Goal: Task Accomplishment & Management: Use online tool/utility

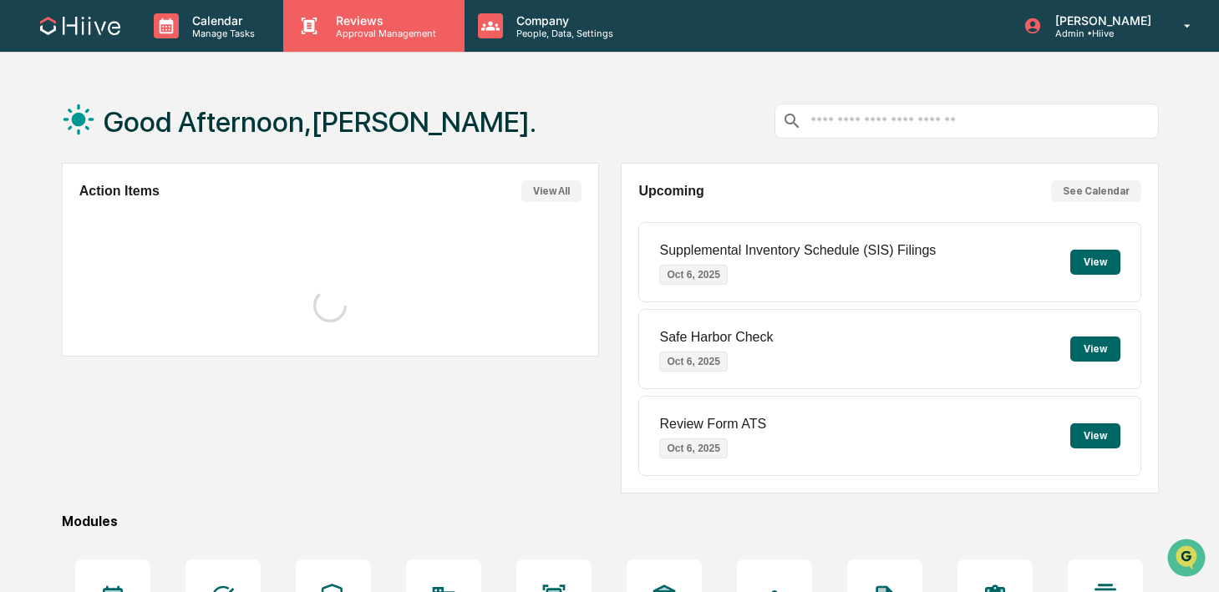
click at [368, 28] on p "Approval Management" at bounding box center [383, 34] width 122 height 12
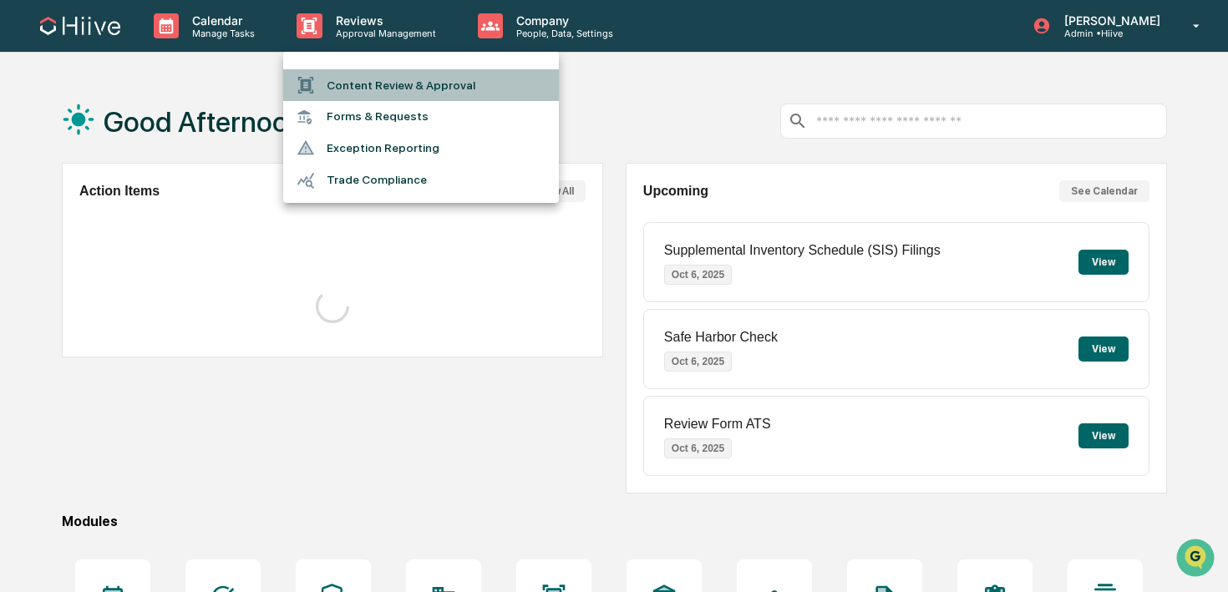
click at [368, 72] on li "Content Review & Approval" at bounding box center [421, 85] width 276 height 32
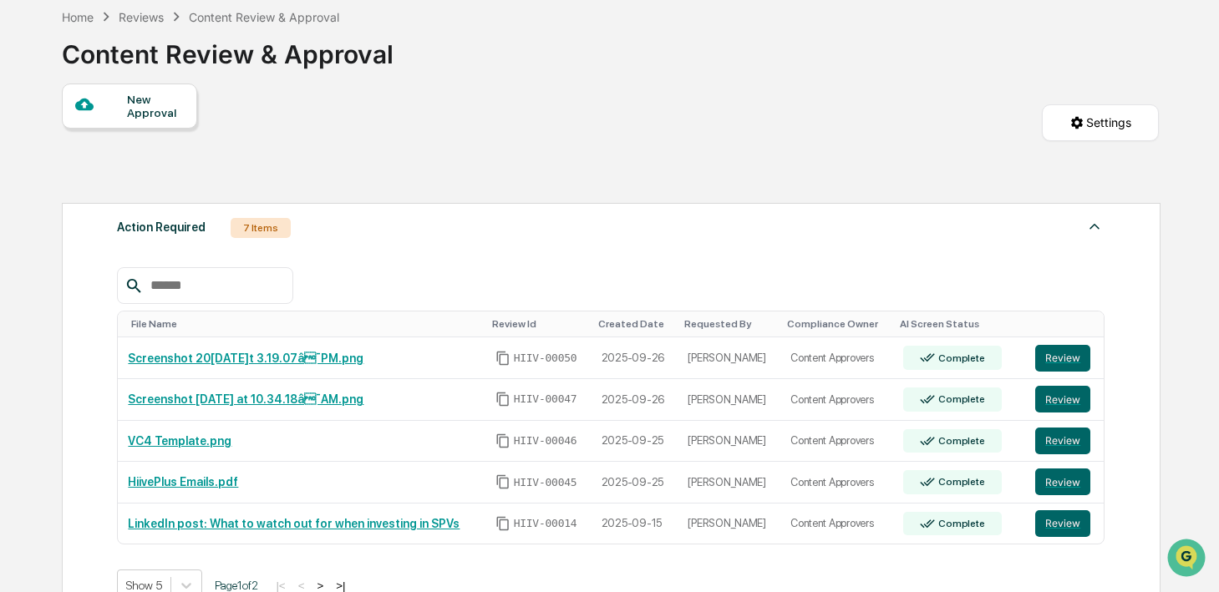
scroll to position [134, 0]
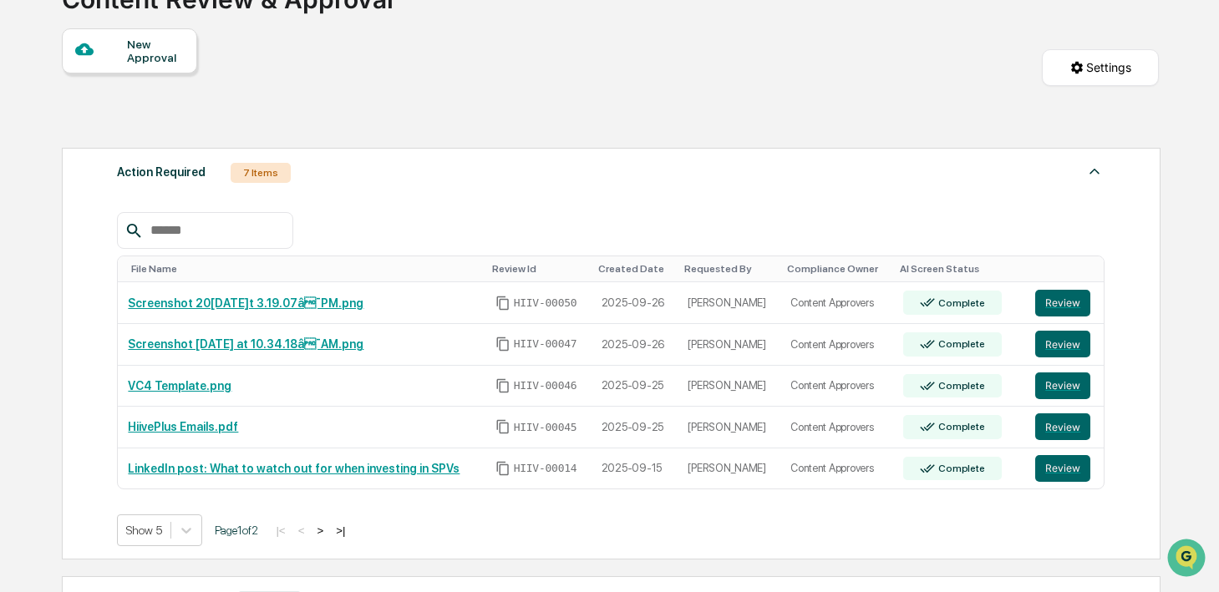
click at [328, 535] on button ">" at bounding box center [320, 531] width 17 height 14
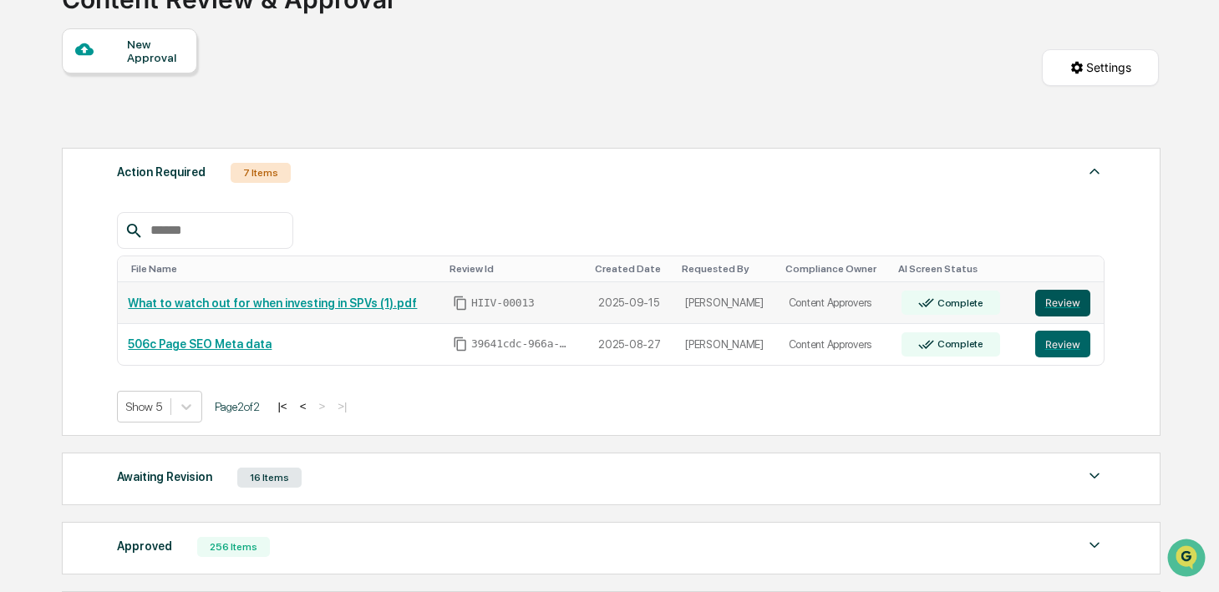
click at [1071, 304] on button "Review" at bounding box center [1062, 303] width 55 height 27
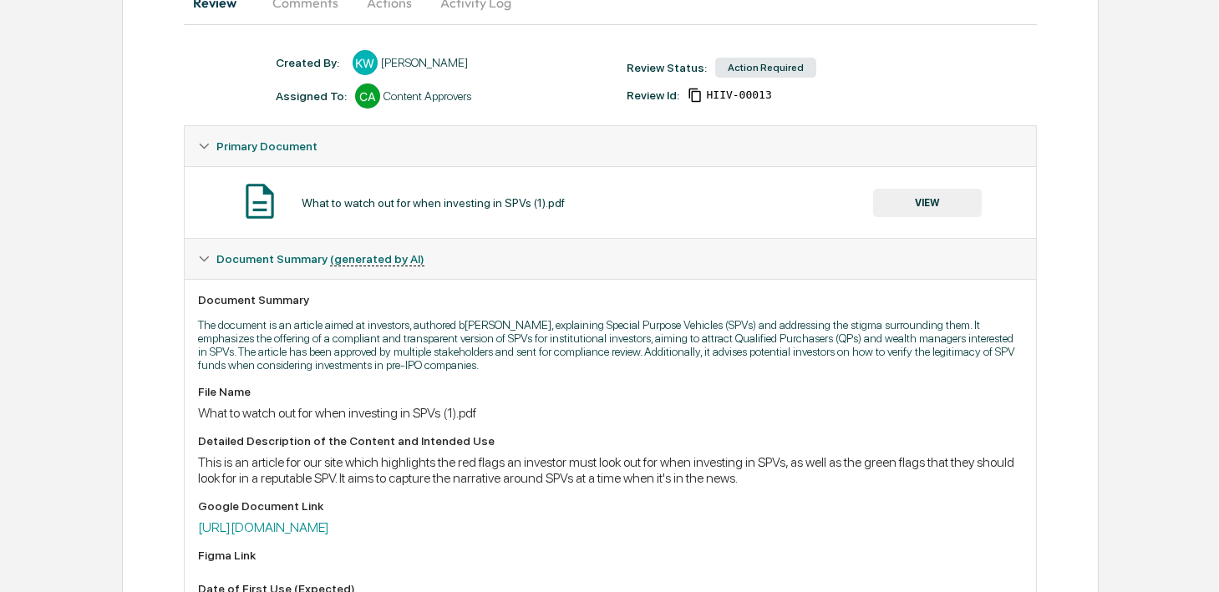
scroll to position [271, 0]
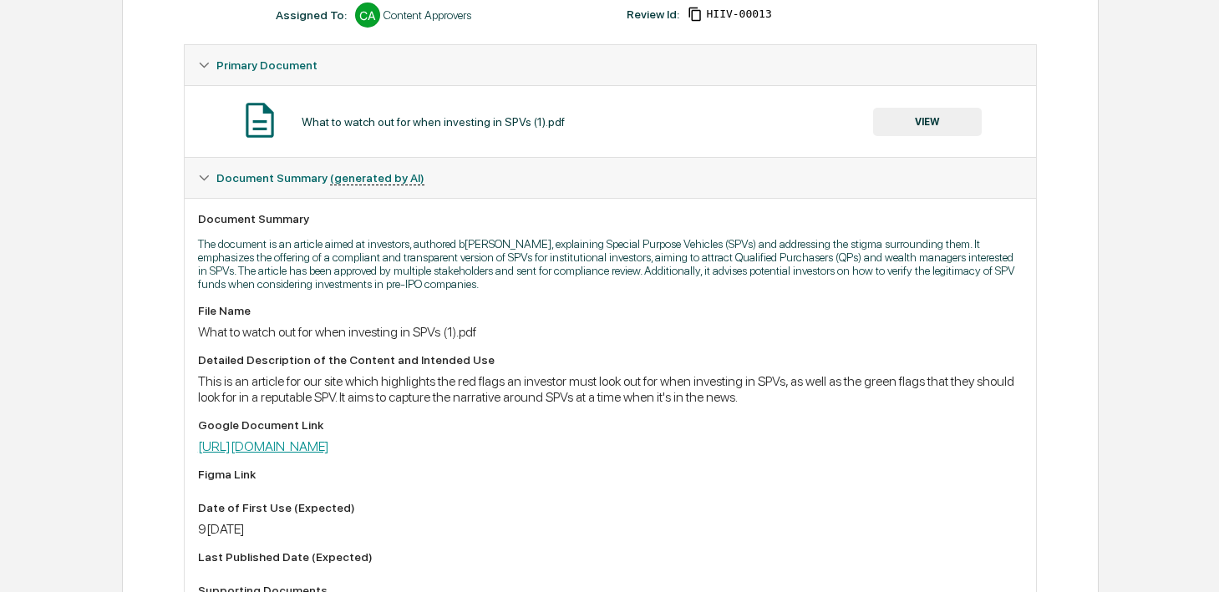
click at [329, 447] on link "https://docs.google.com/document/d/1gSWzaidJyOSSddrnGbSBg62eaOk-eFrdQB0DWS3qsVM…" at bounding box center [263, 447] width 131 height 16
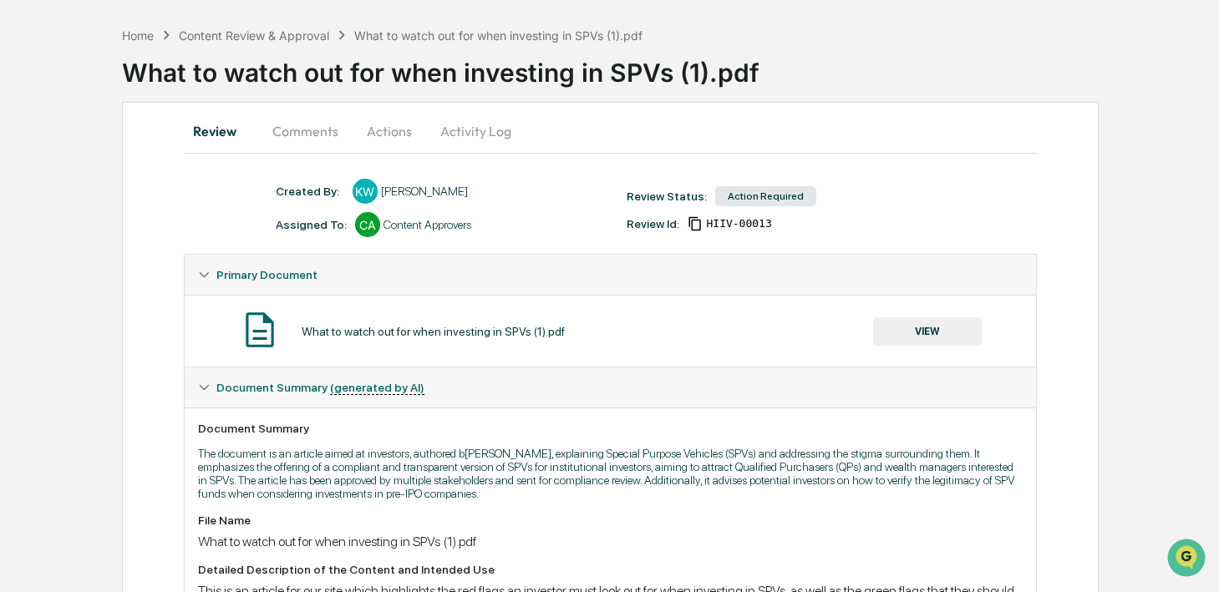
scroll to position [0, 0]
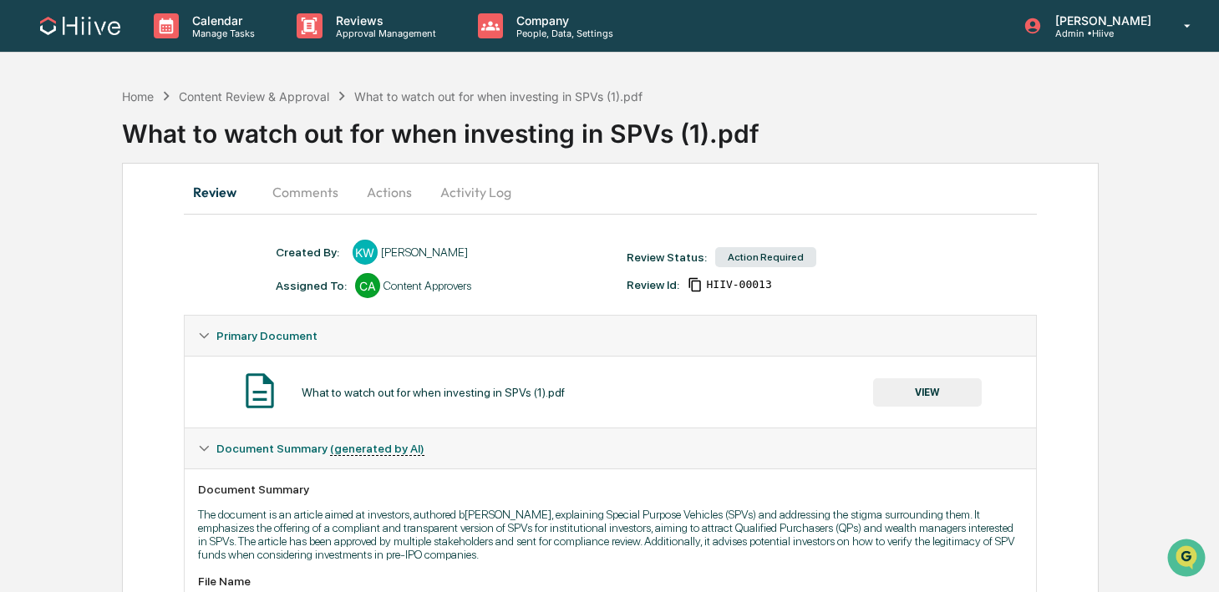
click at [334, 201] on button "Comments" at bounding box center [305, 192] width 93 height 40
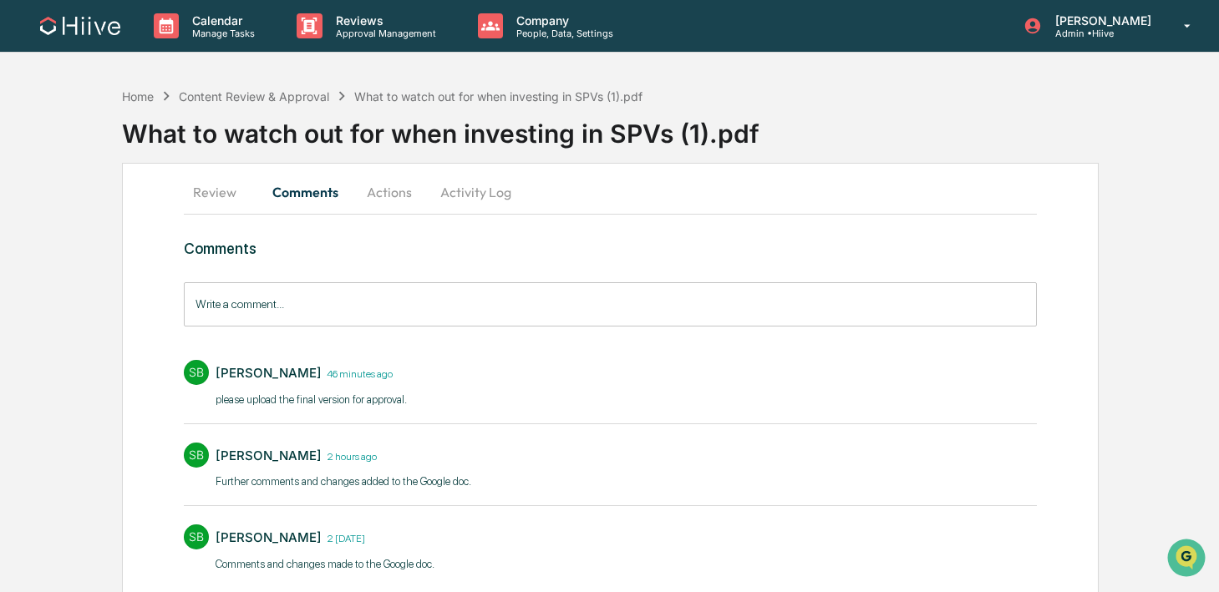
click at [294, 306] on input "Write a comment..." at bounding box center [610, 304] width 853 height 44
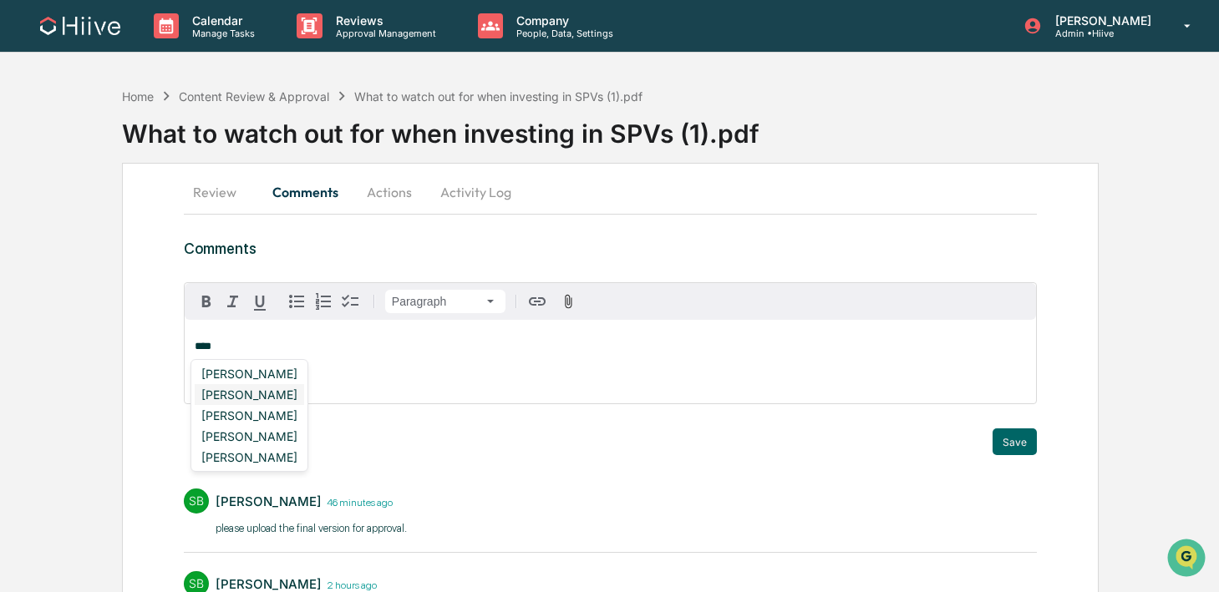
click at [247, 398] on div "Amjad Patel" at bounding box center [249, 394] width 109 height 21
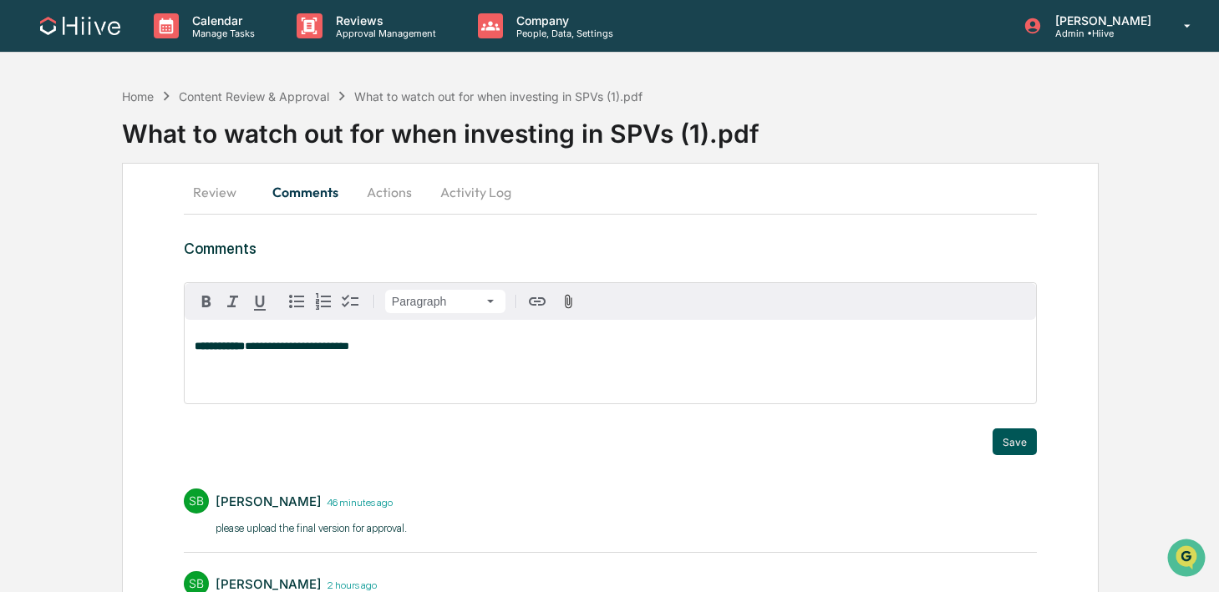
click at [1004, 444] on button "Save" at bounding box center [1014, 442] width 44 height 27
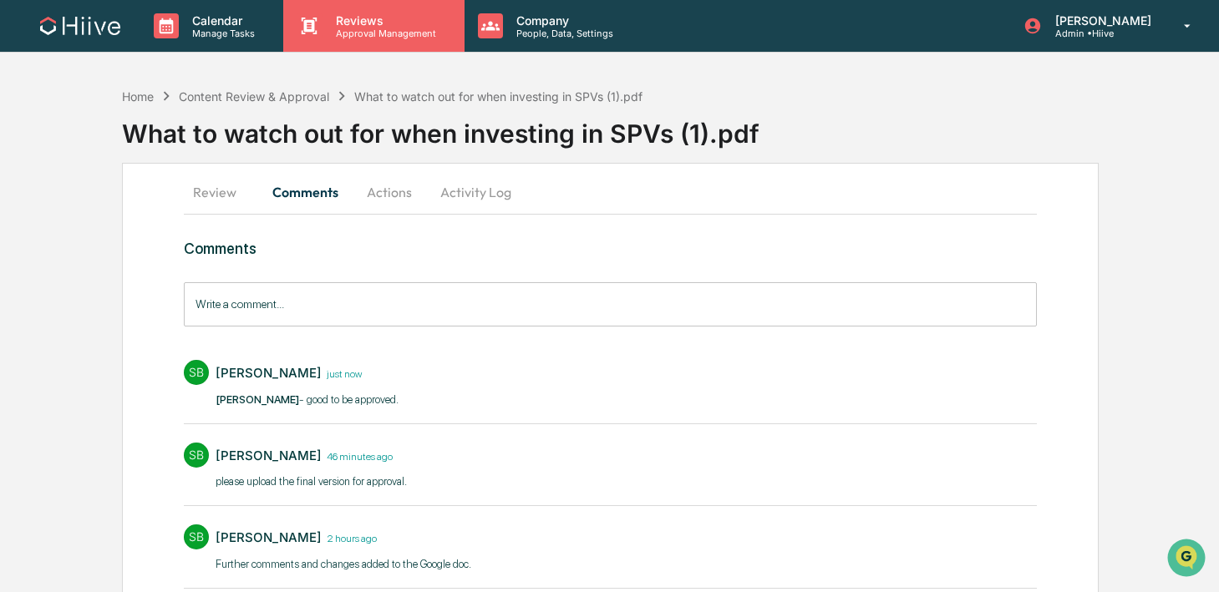
click at [391, 41] on div "Reviews Approval Management" at bounding box center [373, 26] width 180 height 52
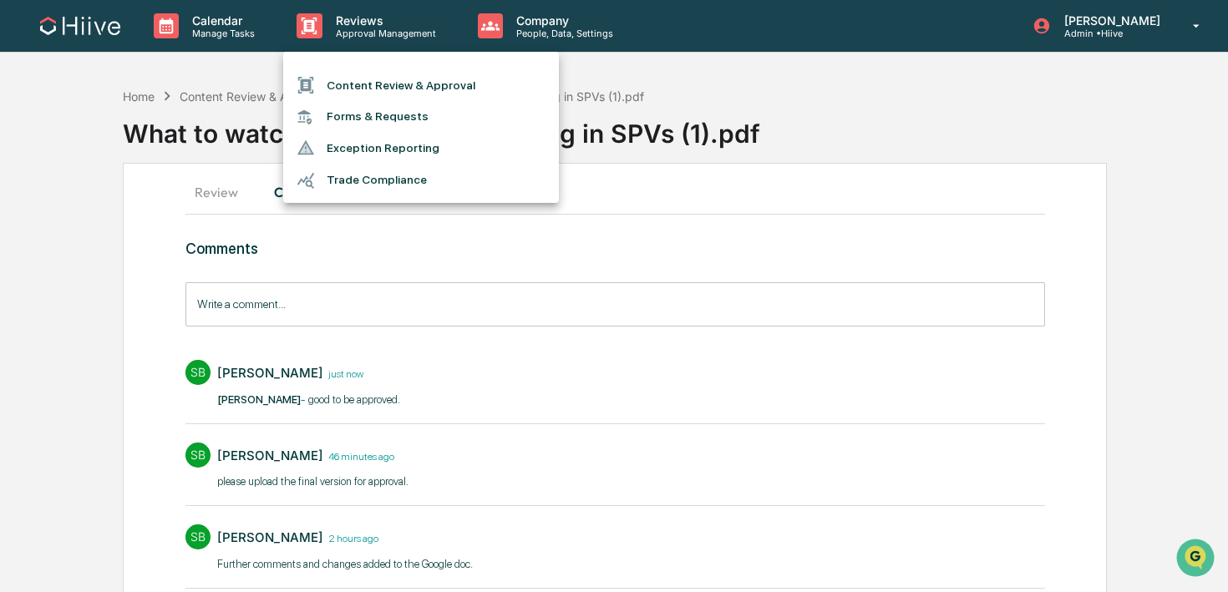
click at [393, 84] on li "Content Review & Approval" at bounding box center [421, 85] width 276 height 32
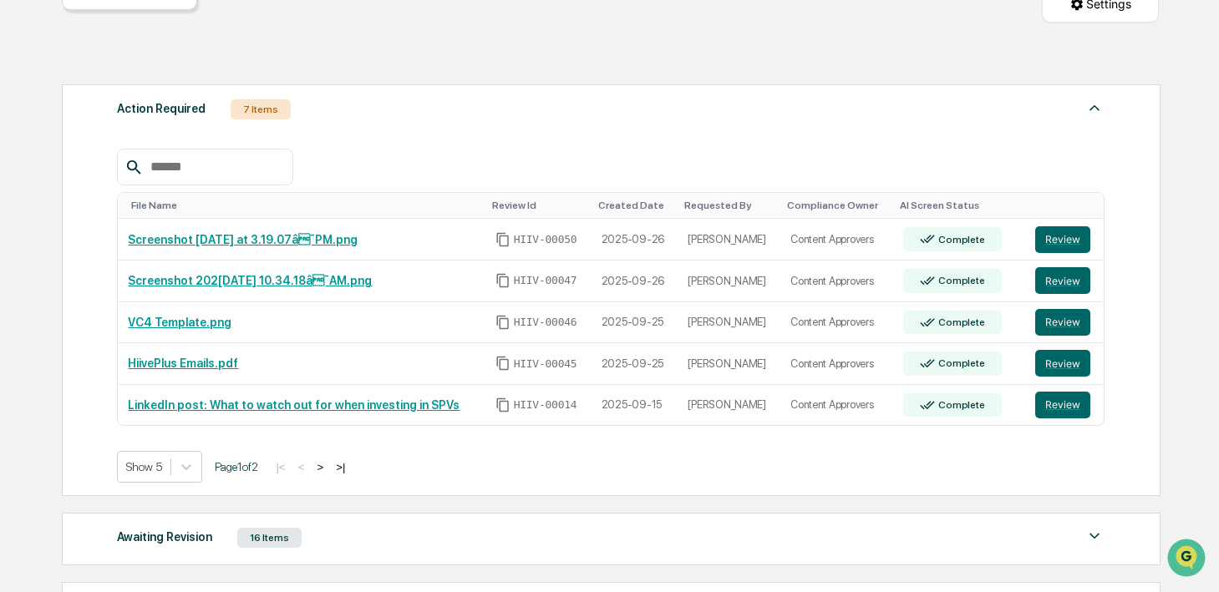
scroll to position [217, 0]
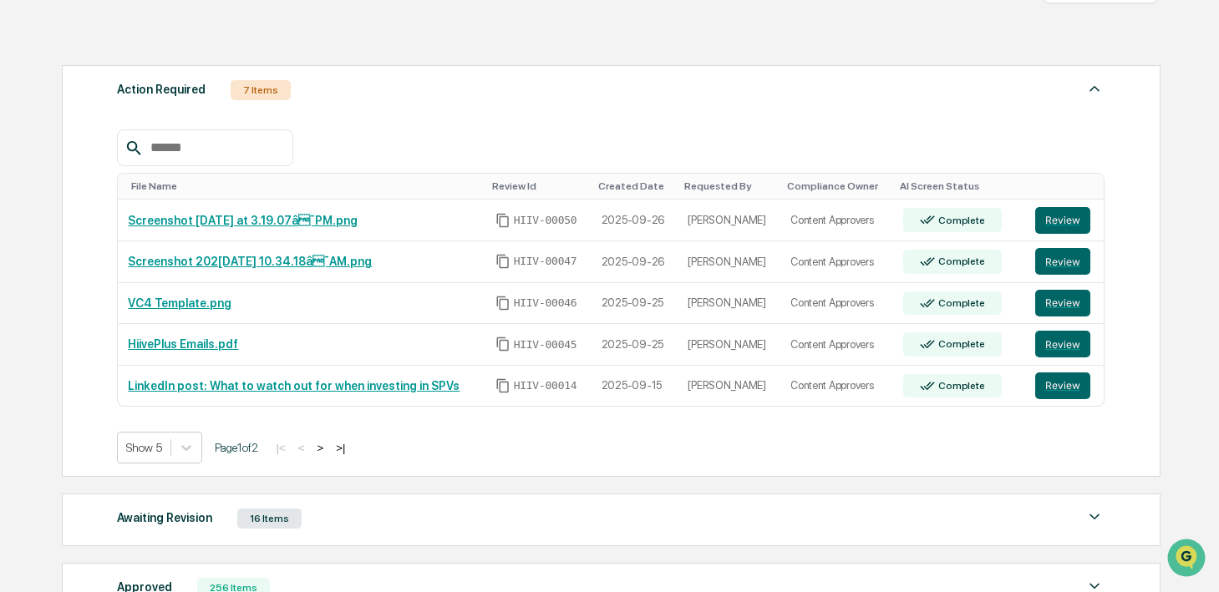
click at [328, 450] on button ">" at bounding box center [320, 448] width 17 height 14
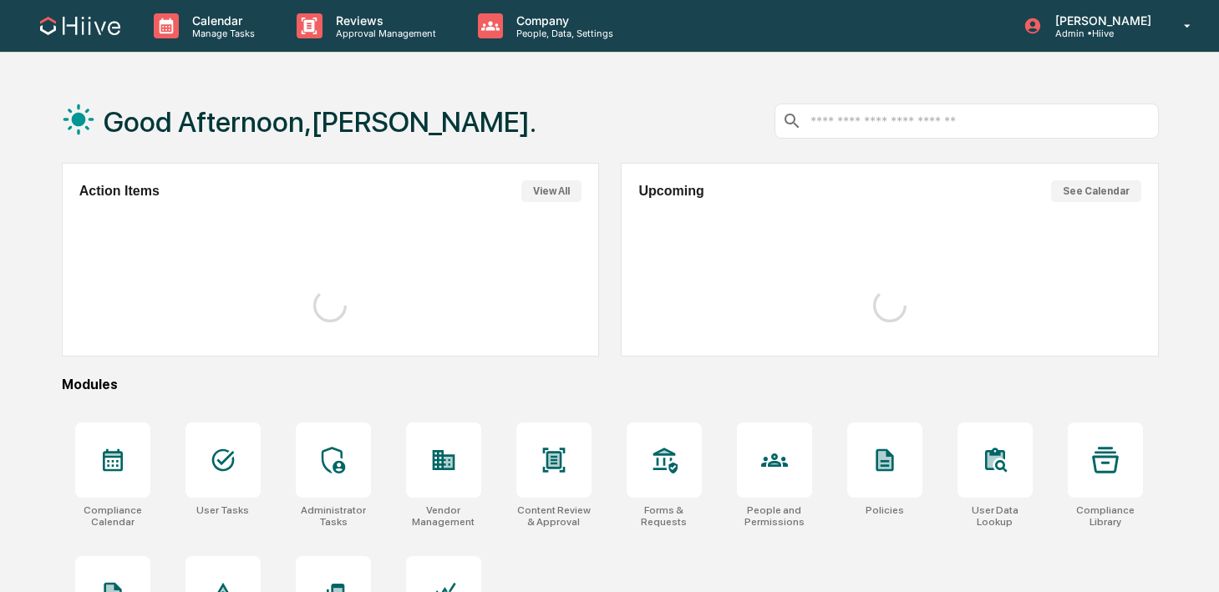
click at [383, 52] on div "Calendar Manage Tasks Reviews Approval Management Company People, Data, Setting…" at bounding box center [609, 26] width 1219 height 53
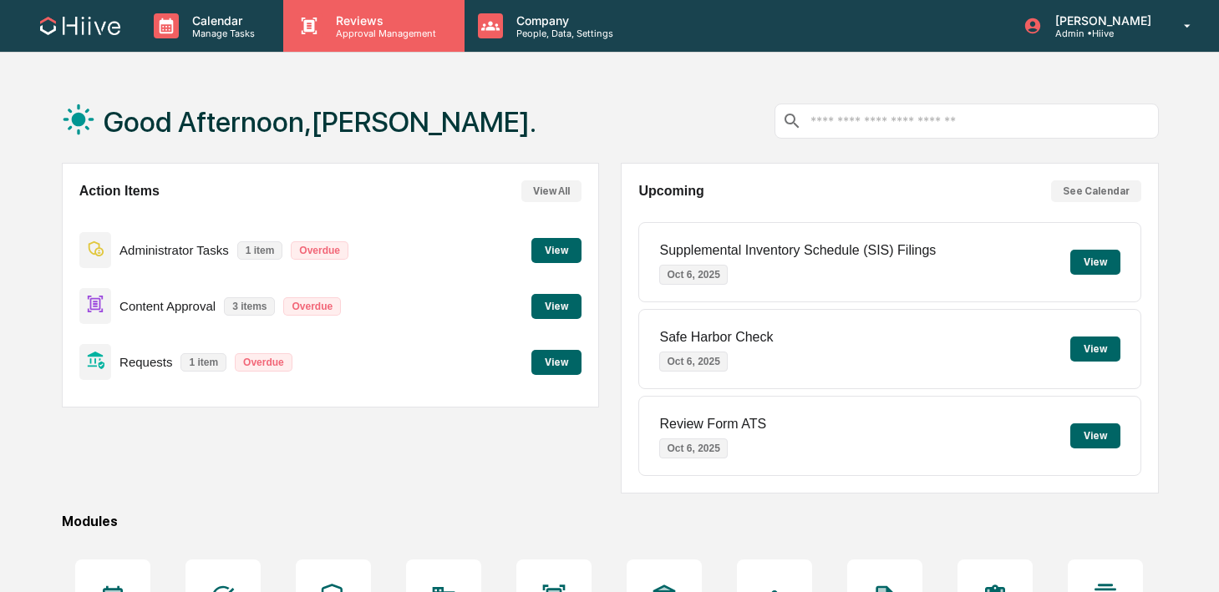
click at [383, 39] on div "Reviews Approval Management" at bounding box center [373, 26] width 180 height 52
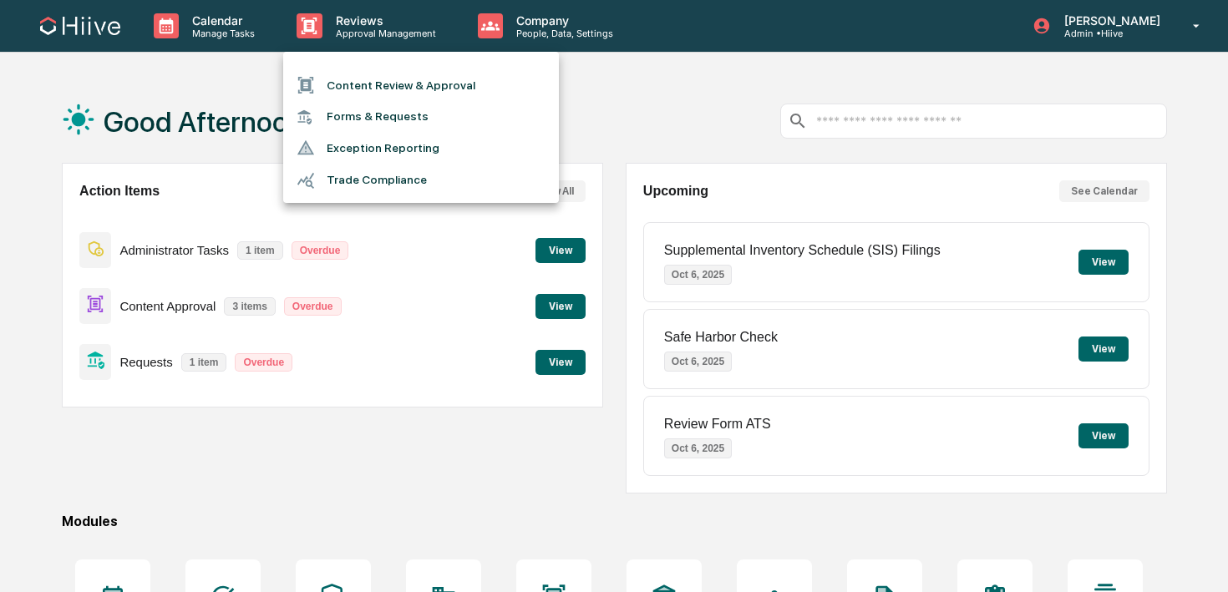
click at [381, 84] on li "Content Review & Approval" at bounding box center [421, 85] width 276 height 32
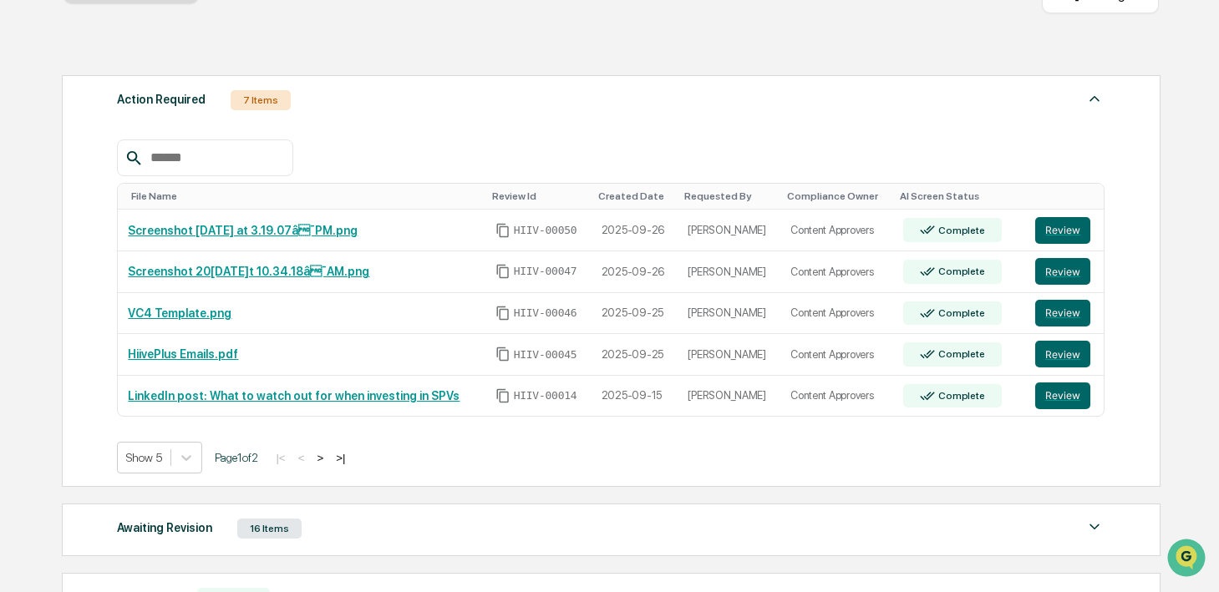
click at [328, 457] on button ">" at bounding box center [320, 458] width 17 height 14
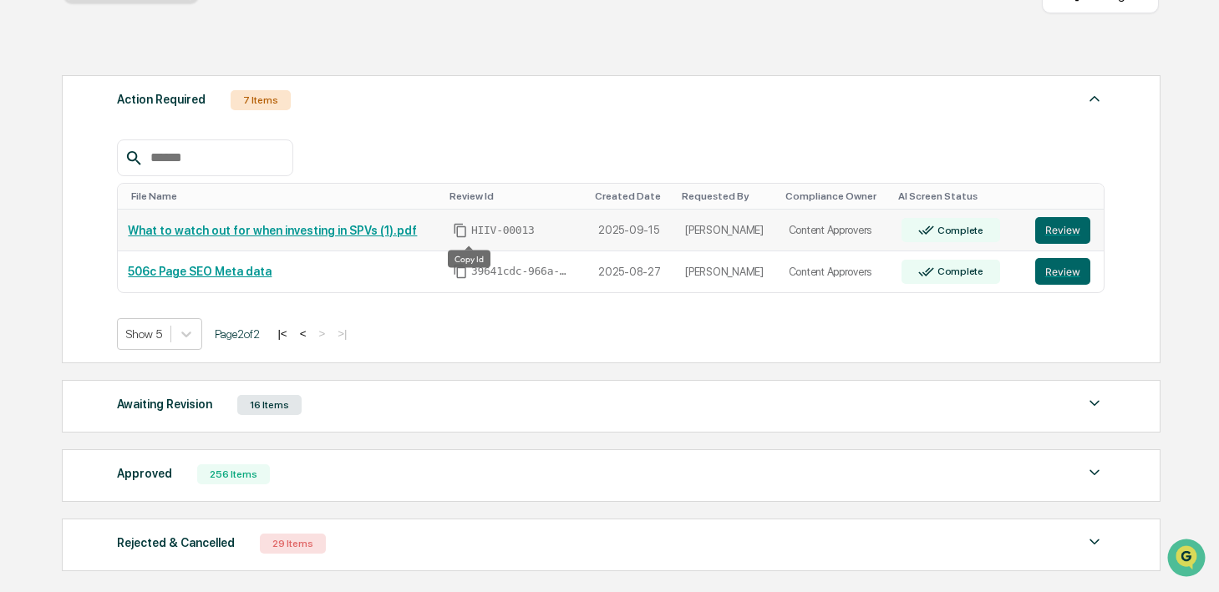
click at [468, 232] on icon "Copy Id" at bounding box center [460, 230] width 15 height 15
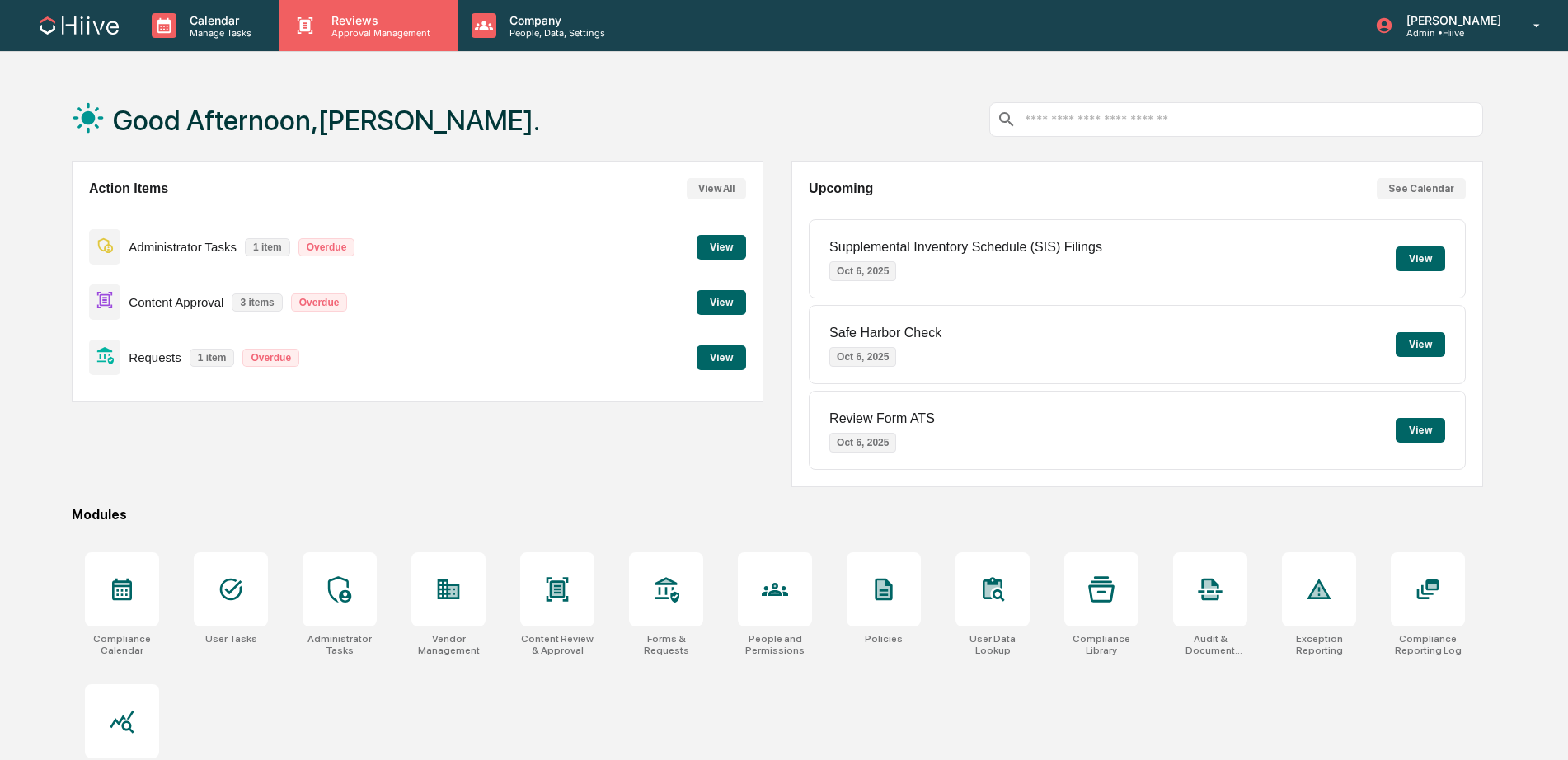
click at [381, 38] on div "Reviews Approval Management" at bounding box center [368, 26] width 178 height 51
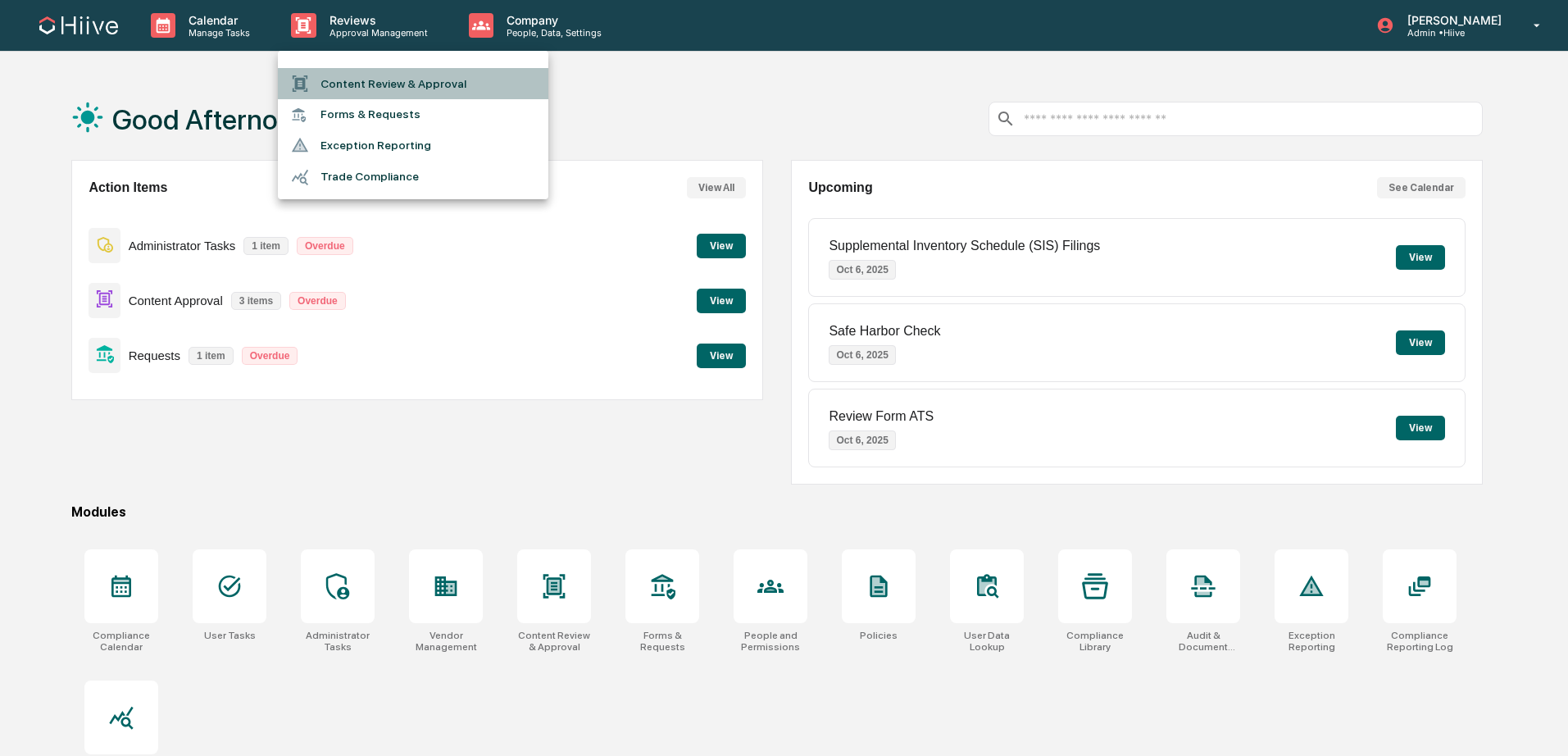
click at [361, 77] on li "Content Review & Approval" at bounding box center [413, 83] width 271 height 31
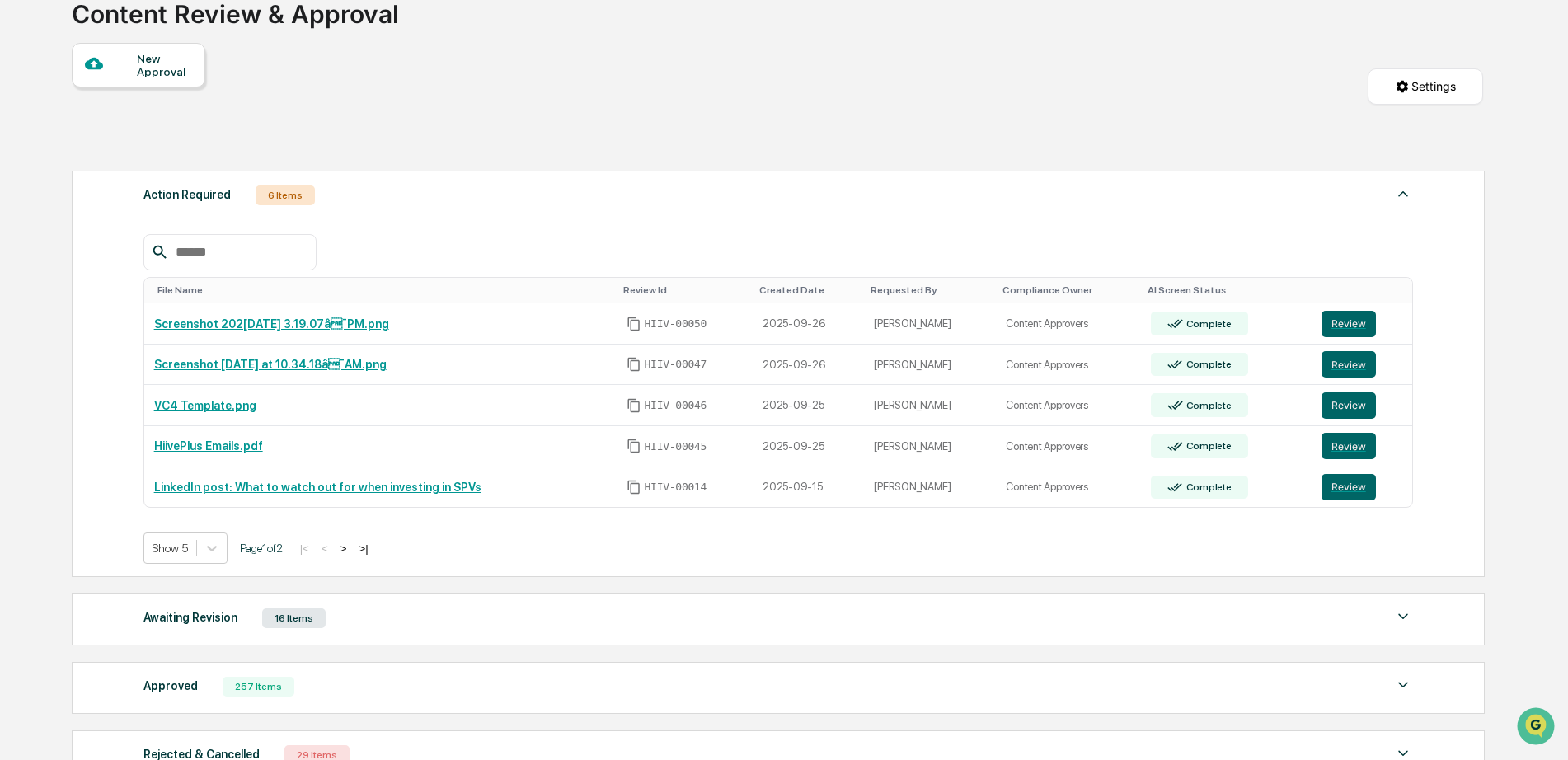
click at [352, 553] on button ">" at bounding box center [343, 549] width 17 height 14
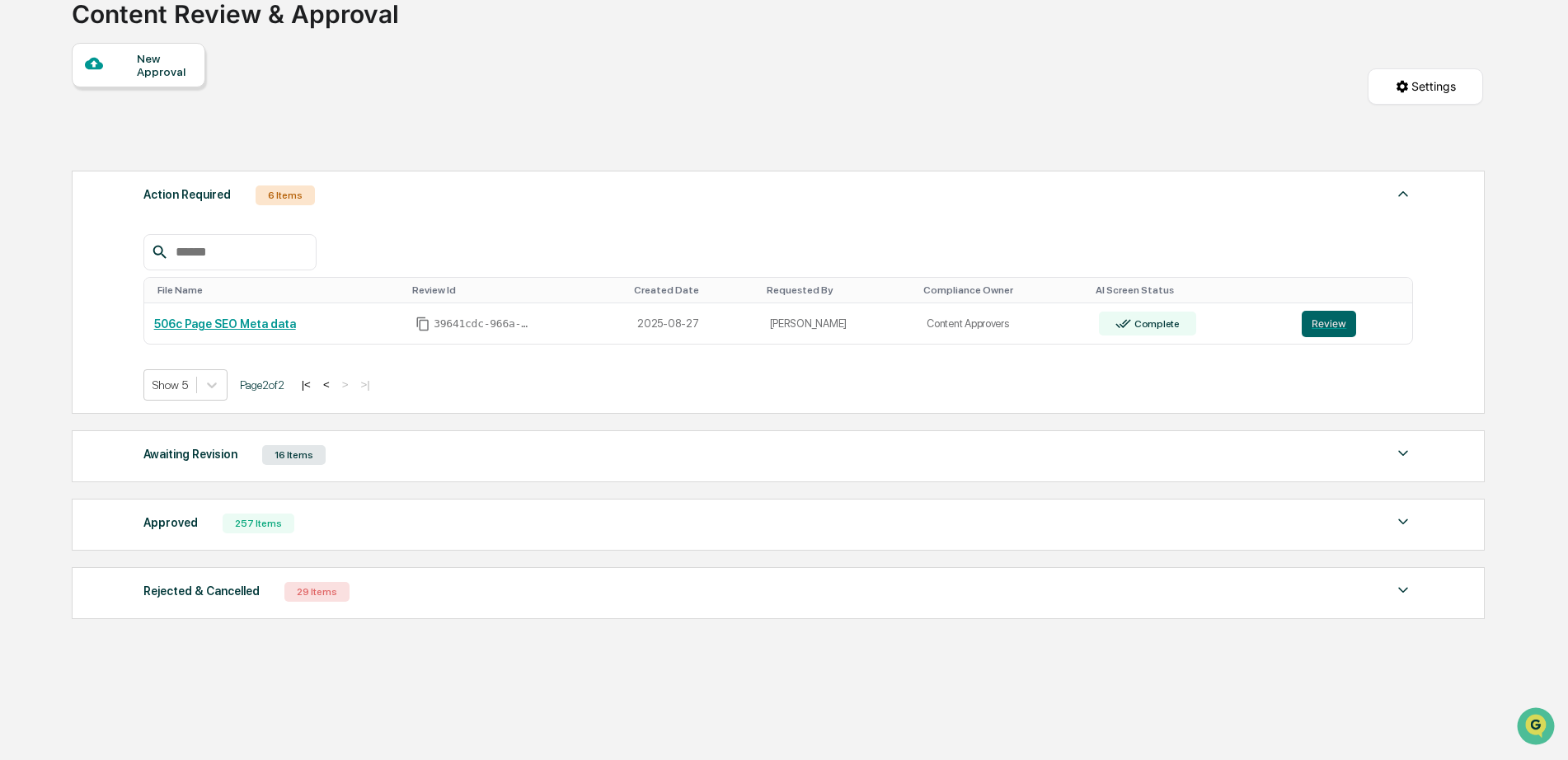
click at [316, 386] on button "|<" at bounding box center [306, 385] width 19 height 14
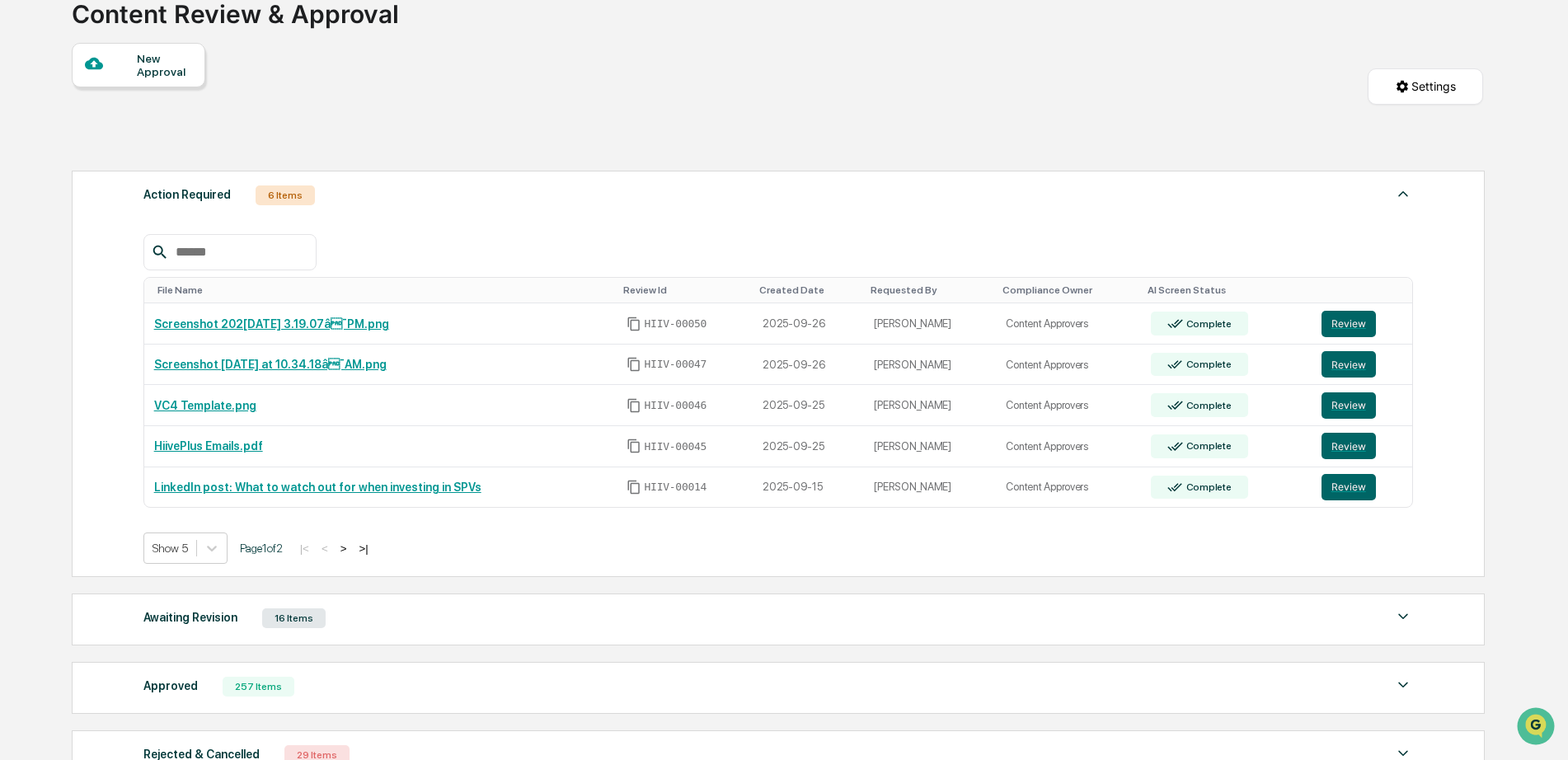
scroll to position [250, 0]
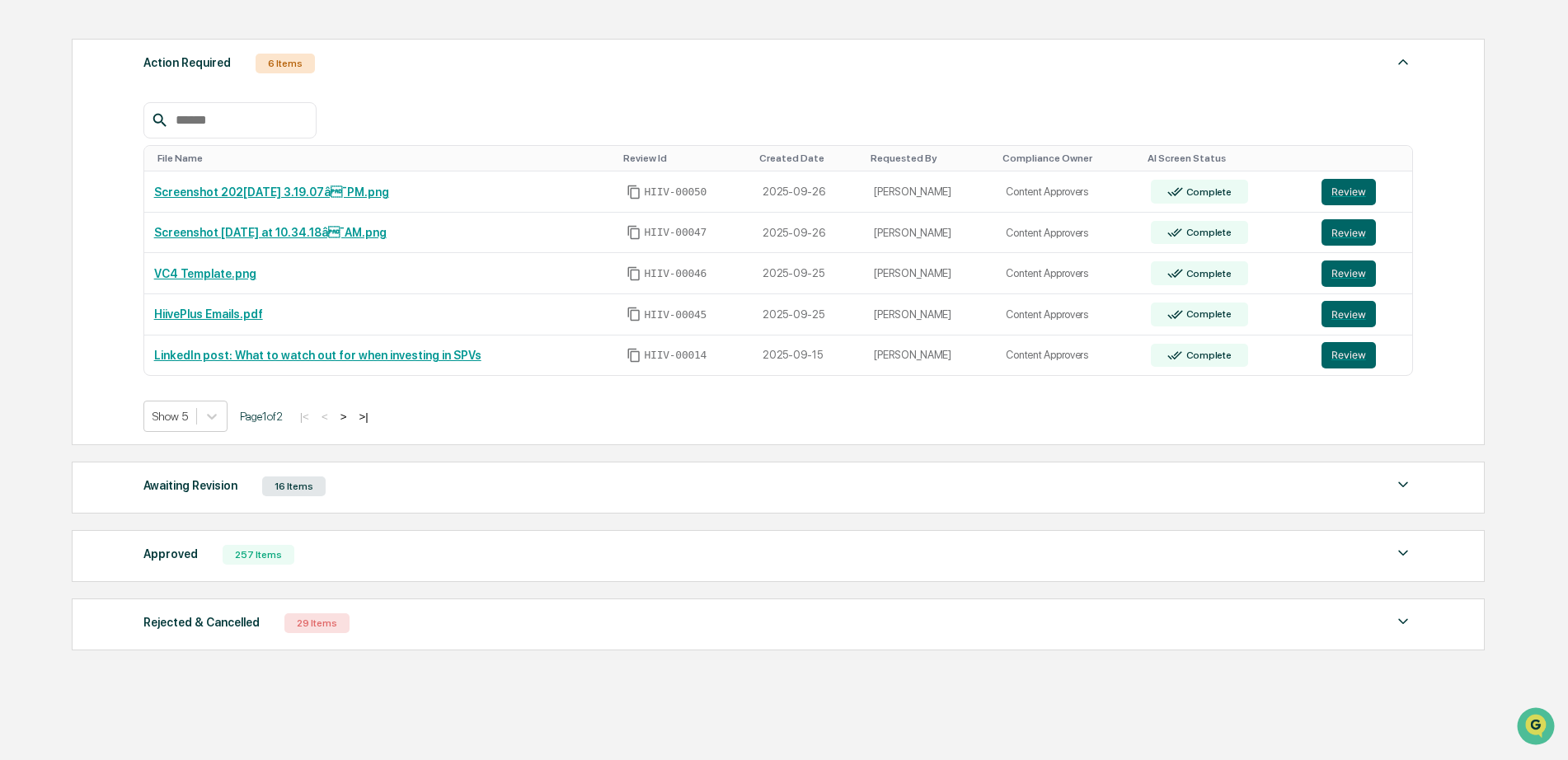
click at [303, 558] on div "Approved 257 Items" at bounding box center [778, 554] width 1270 height 23
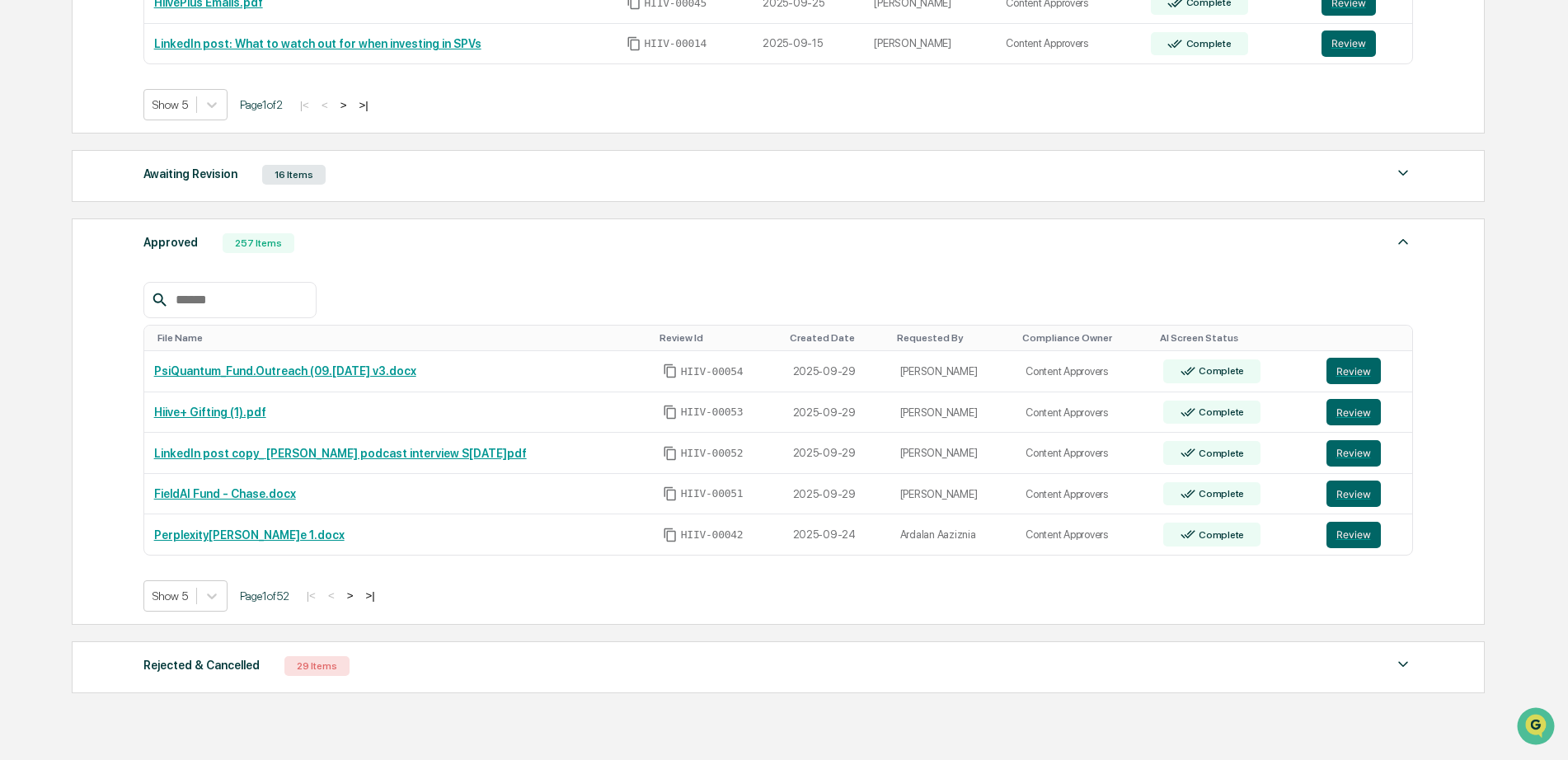
scroll to position [603, 0]
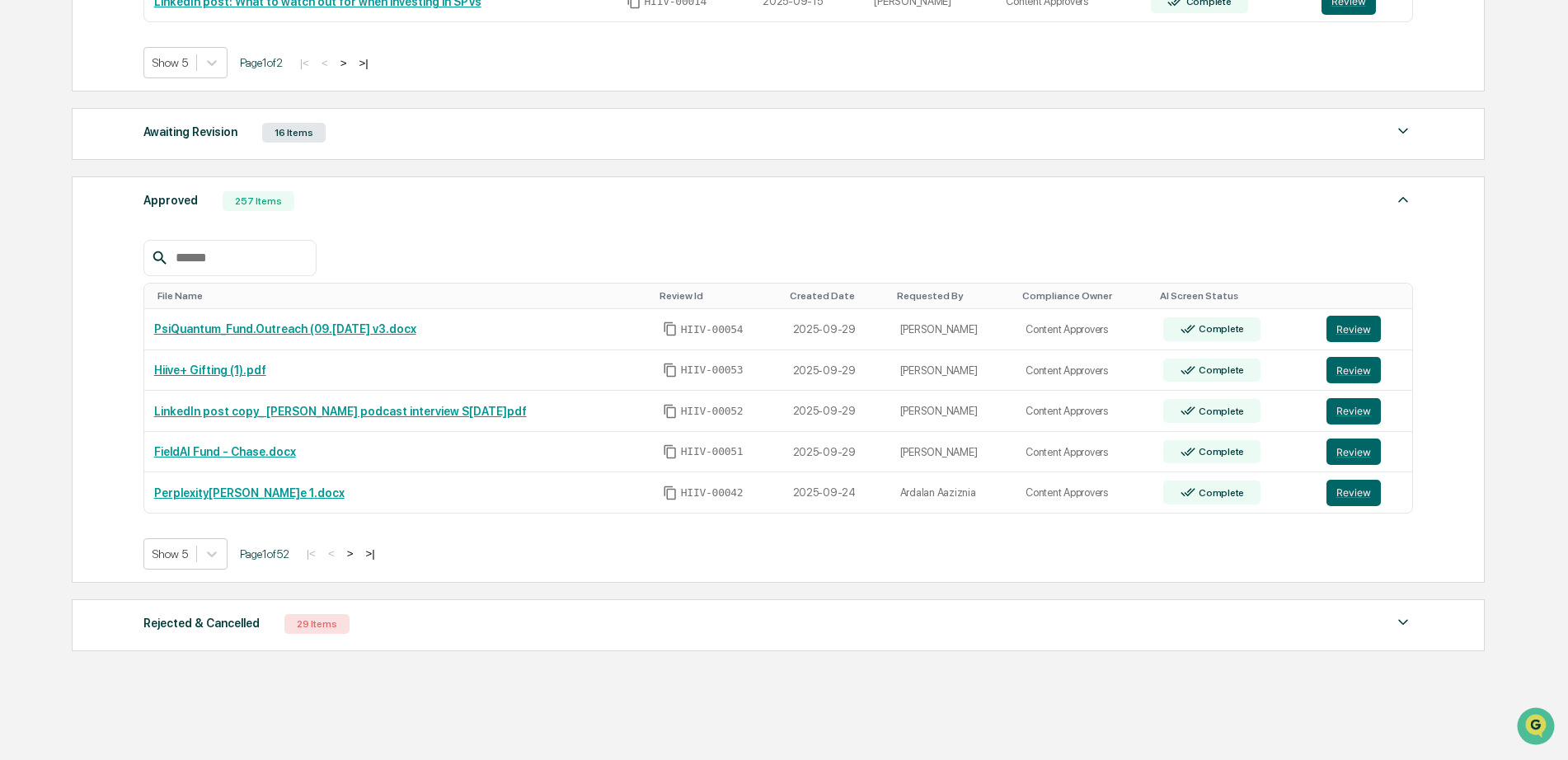
click at [273, 263] on input "text" at bounding box center [239, 259] width 140 height 22
type input "*"
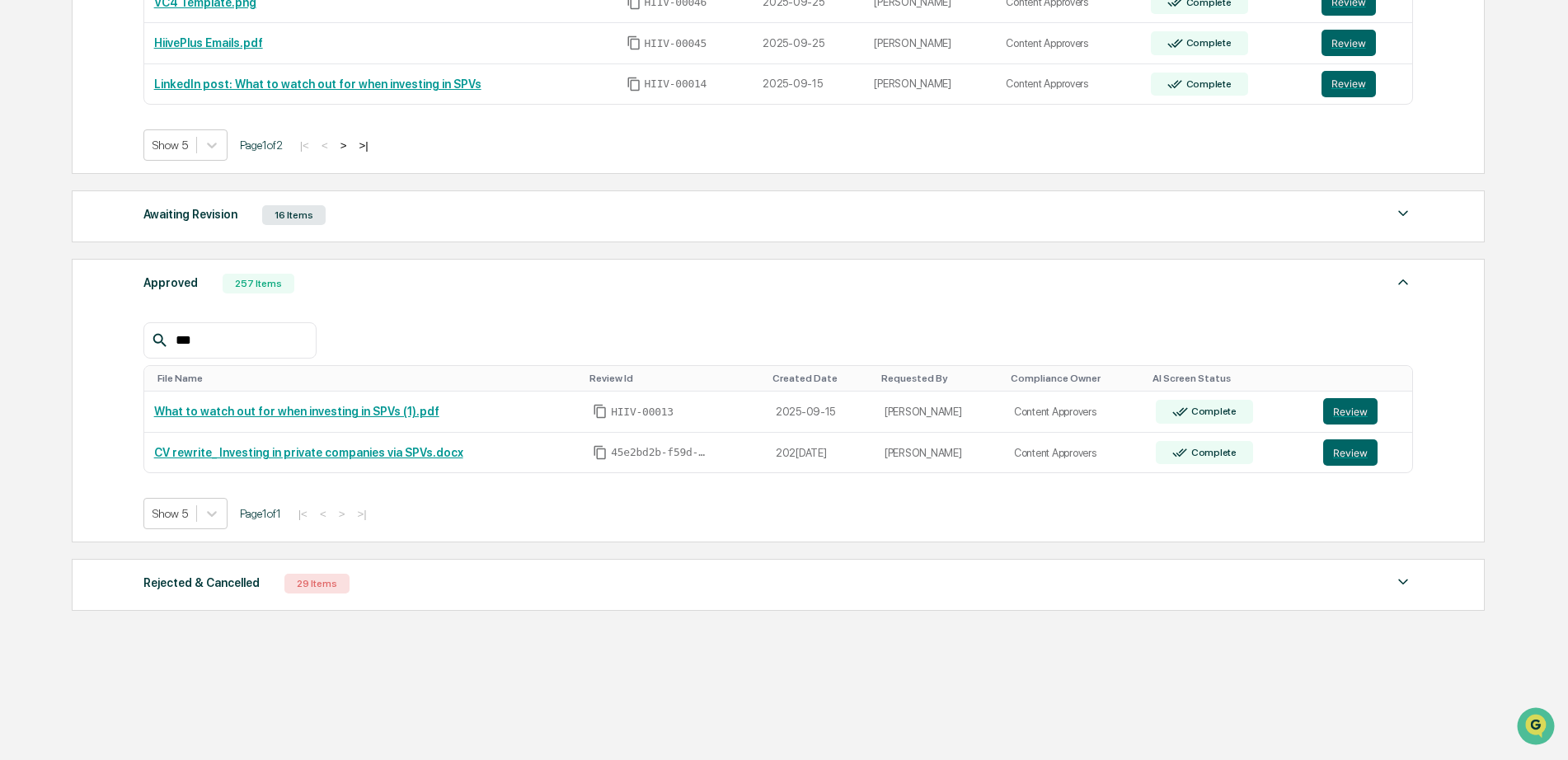
scroll to position [528, 0]
type input "***"
click at [1357, 416] on button "Review" at bounding box center [1350, 411] width 54 height 27
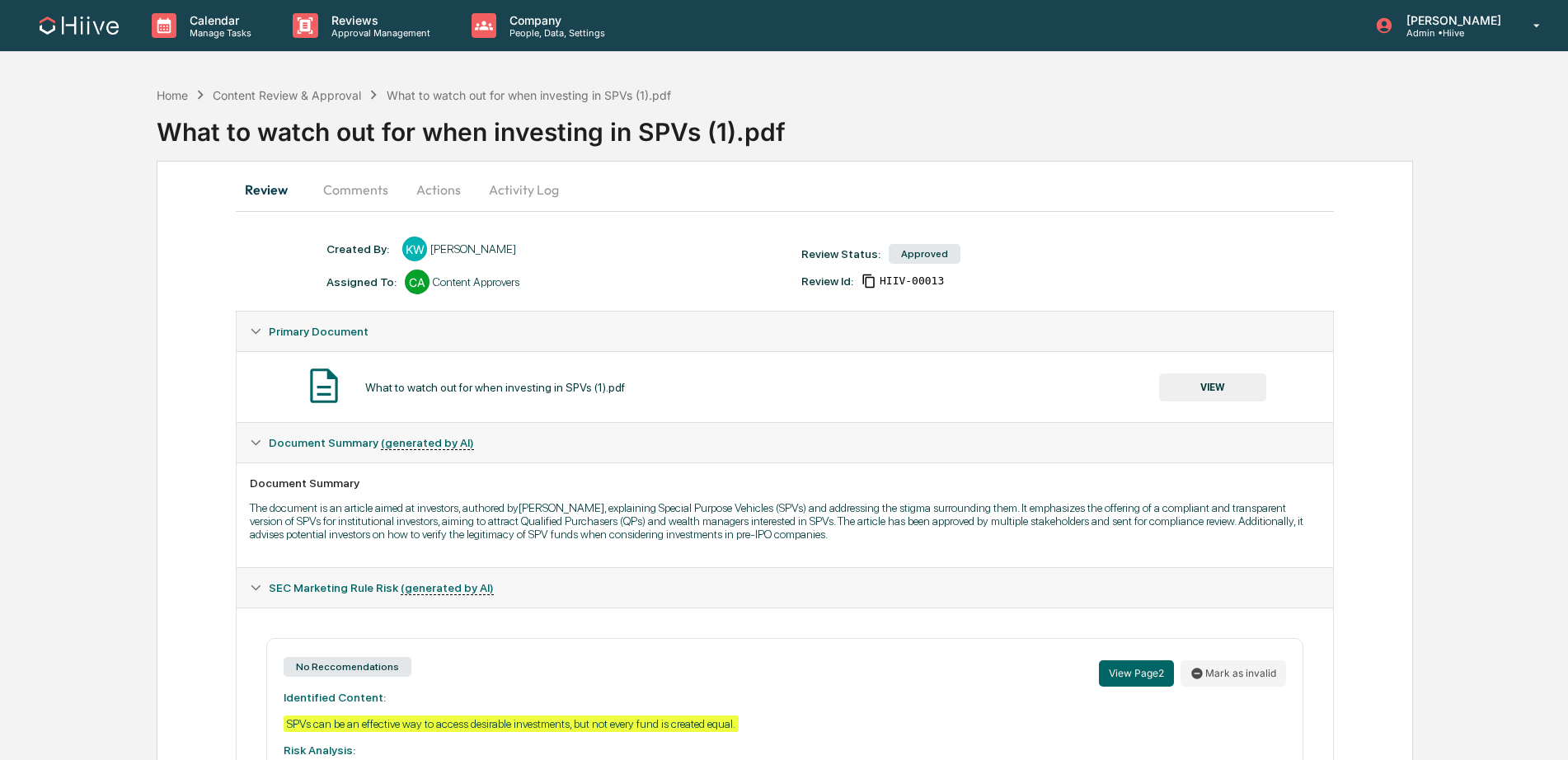
click at [508, 188] on button "Activity Log" at bounding box center [524, 190] width 97 height 39
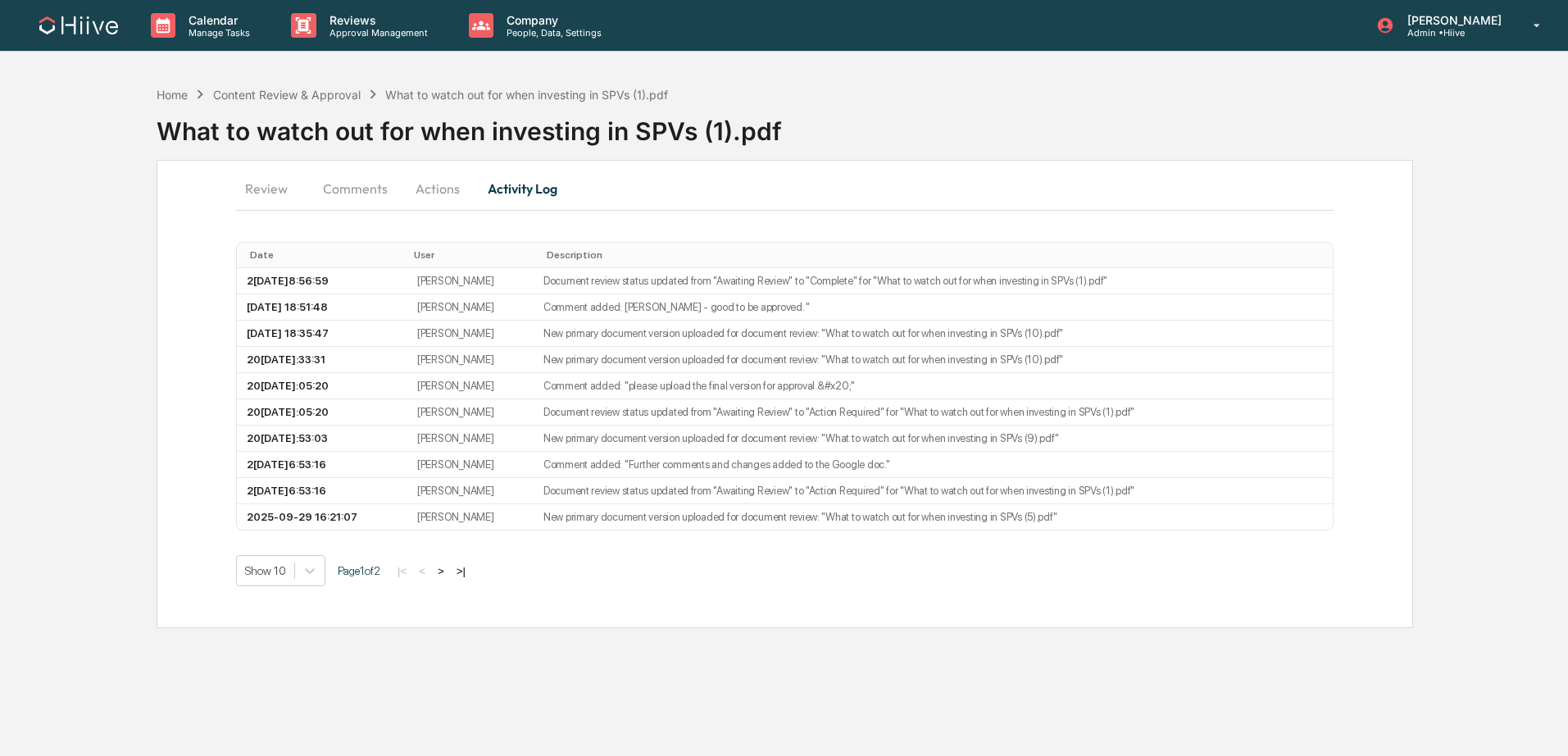
click at [450, 189] on button "Actions" at bounding box center [437, 189] width 74 height 39
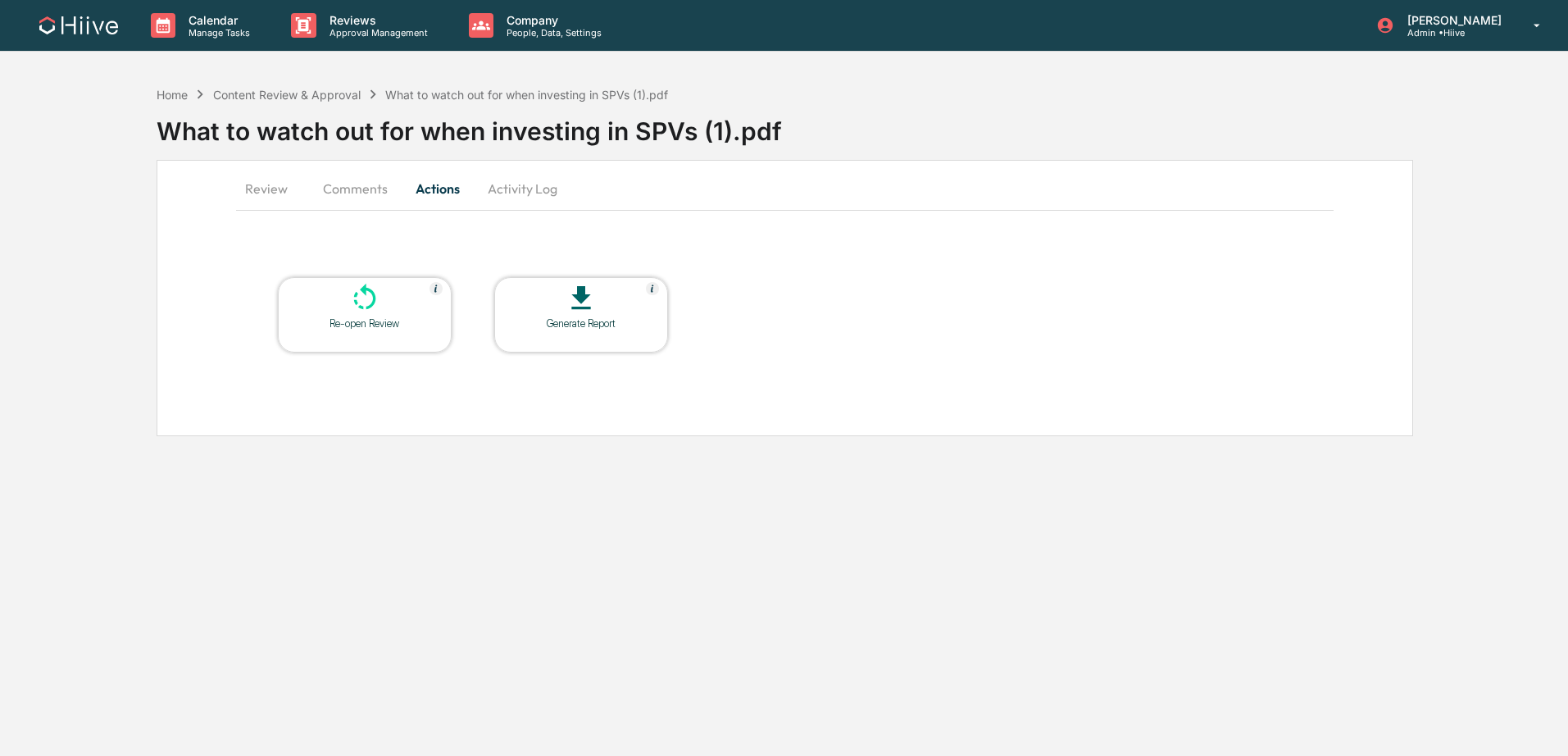
click at [360, 323] on div "Re-open Review" at bounding box center [365, 323] width 147 height 13
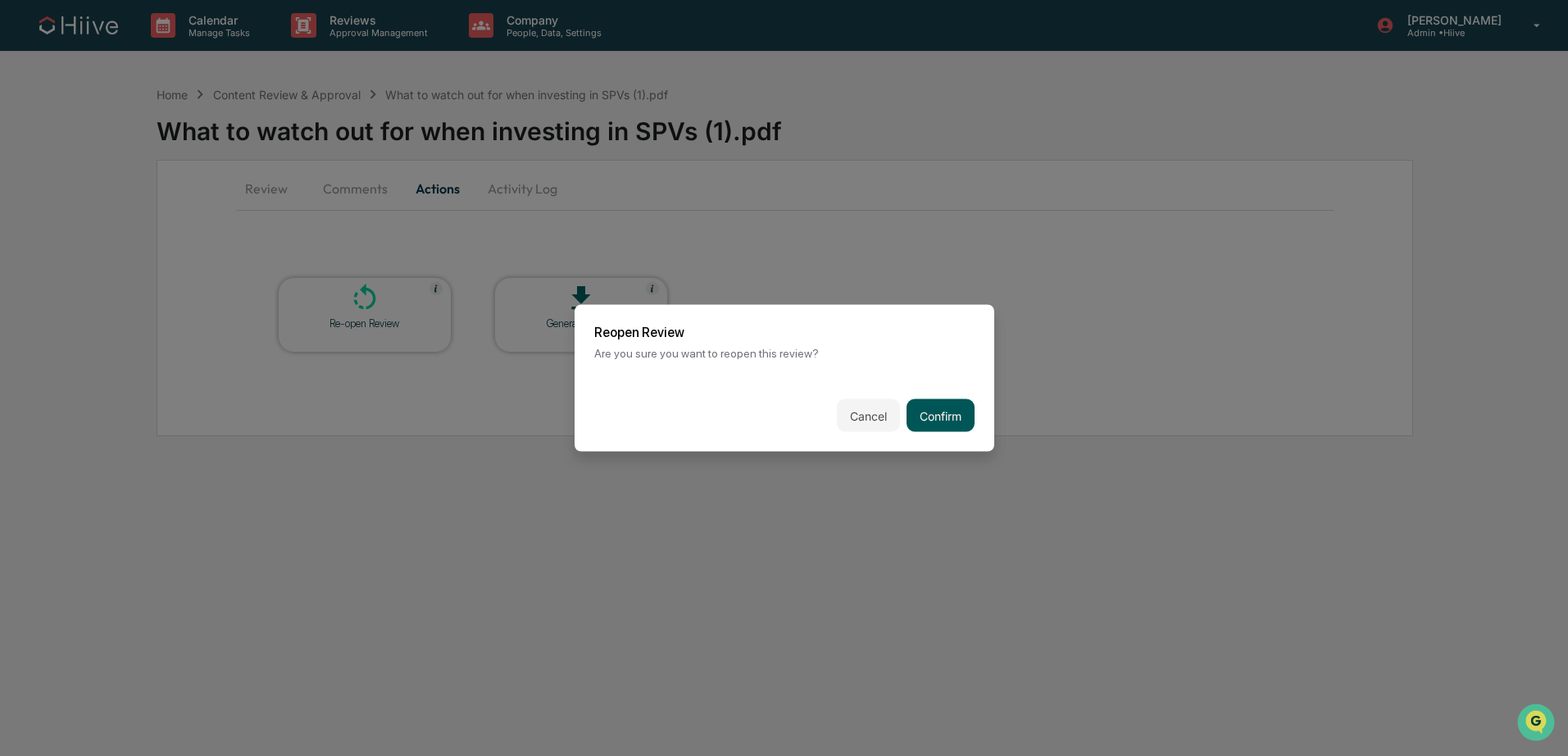
click at [926, 415] on button "Confirm" at bounding box center [940, 415] width 68 height 32
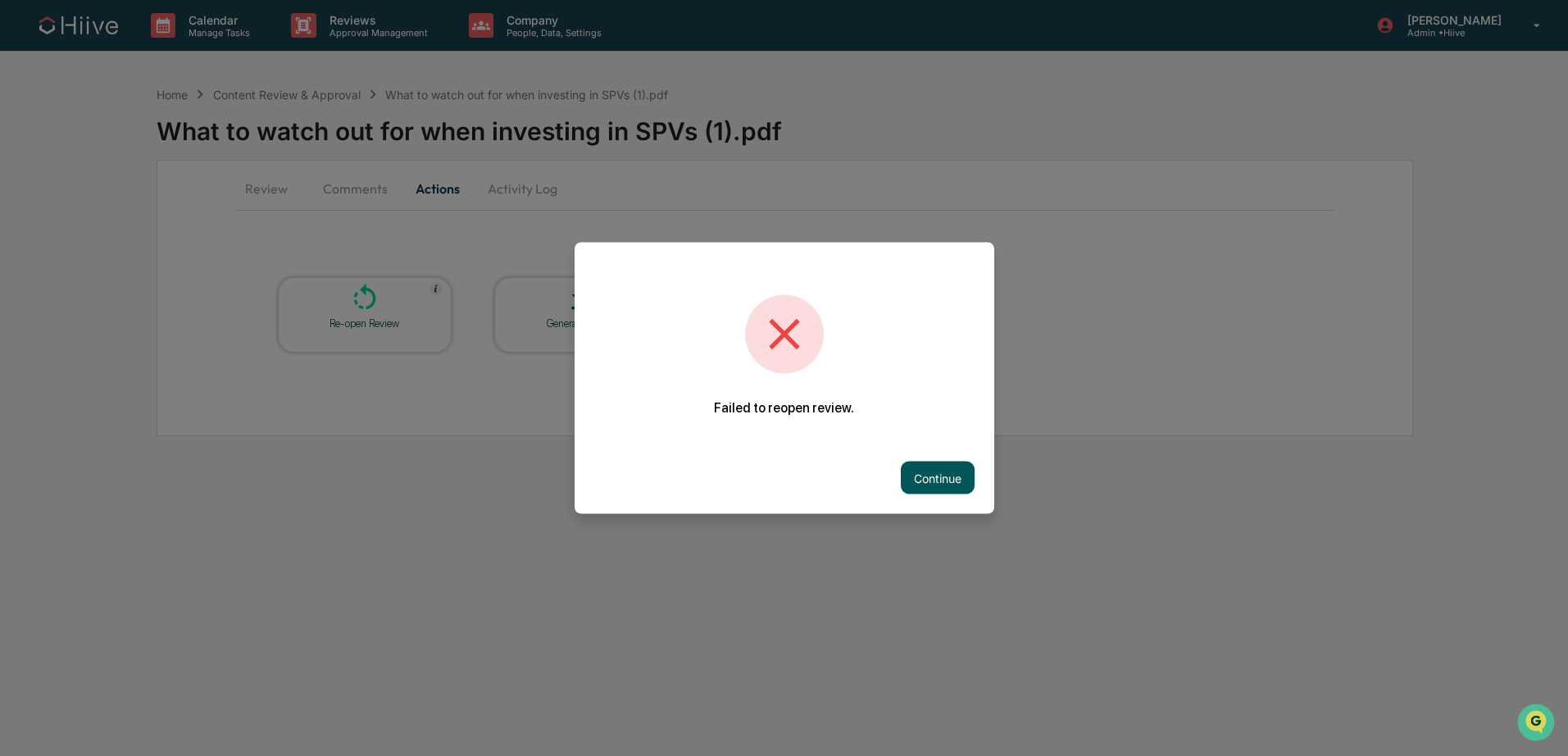
click at [952, 484] on button "Continue" at bounding box center [937, 477] width 74 height 32
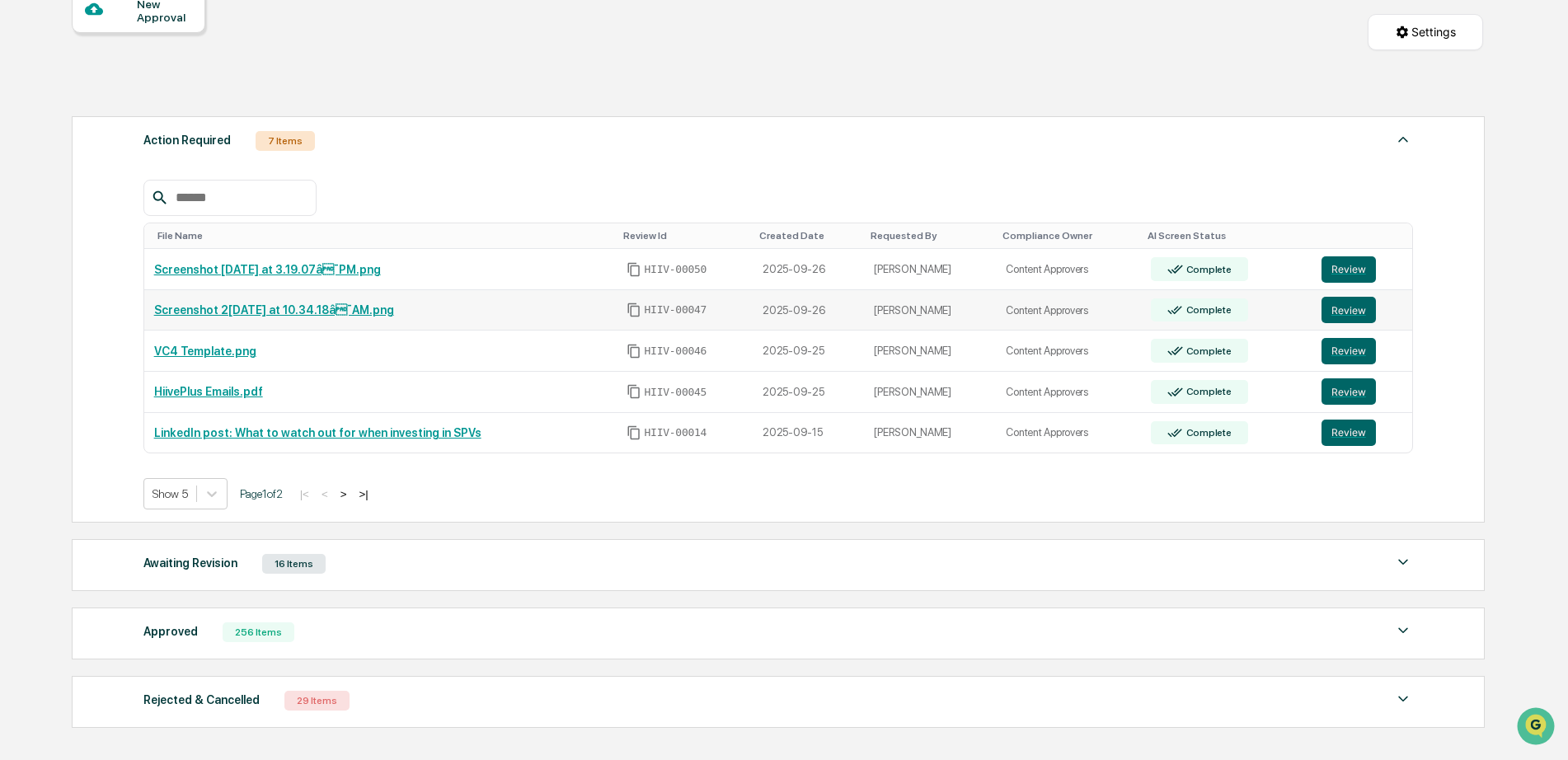
scroll to position [269, 0]
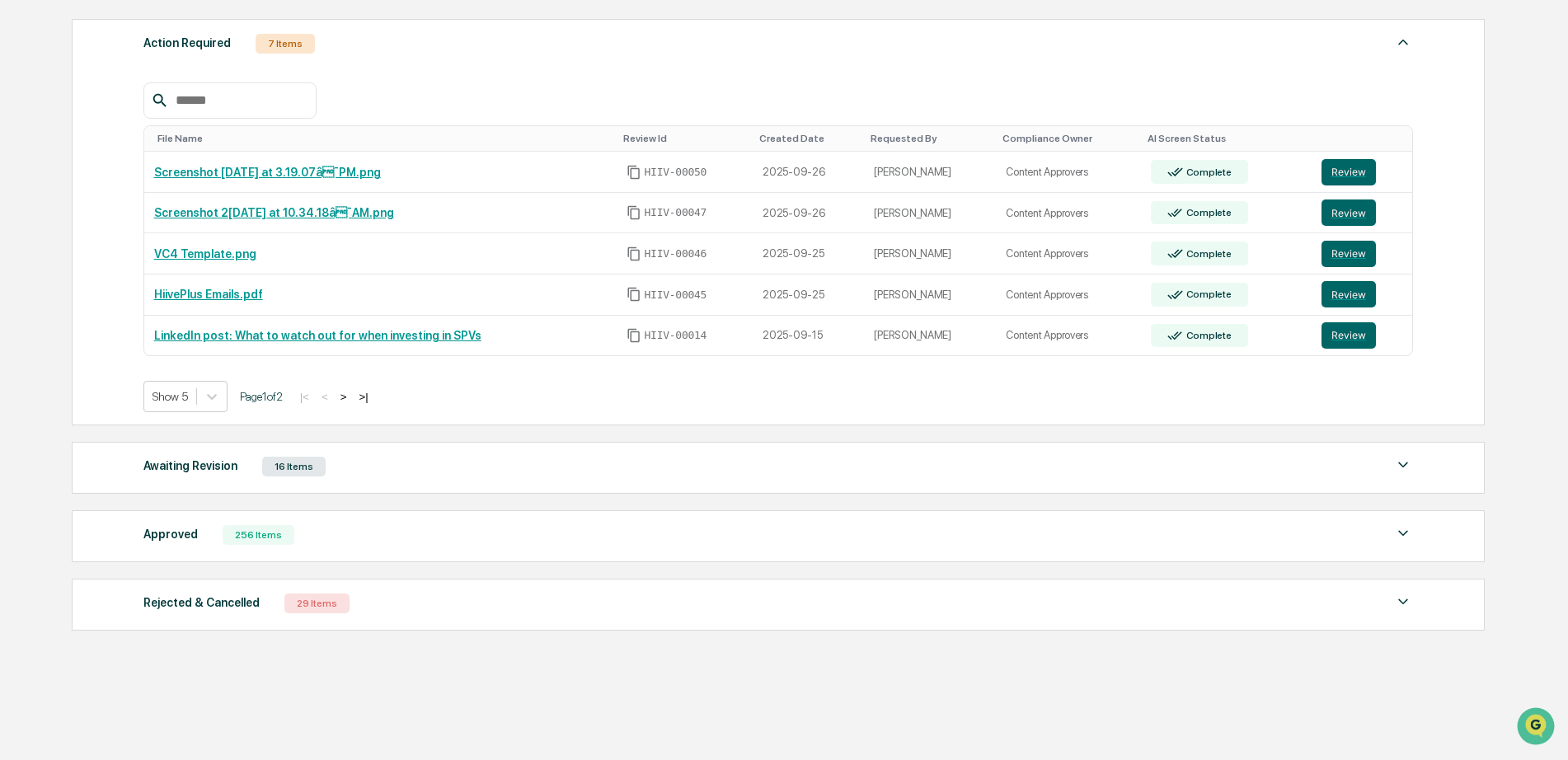
click at [370, 401] on div "|< < > >|" at bounding box center [334, 397] width 78 height 14
click at [352, 399] on button ">" at bounding box center [343, 397] width 17 height 14
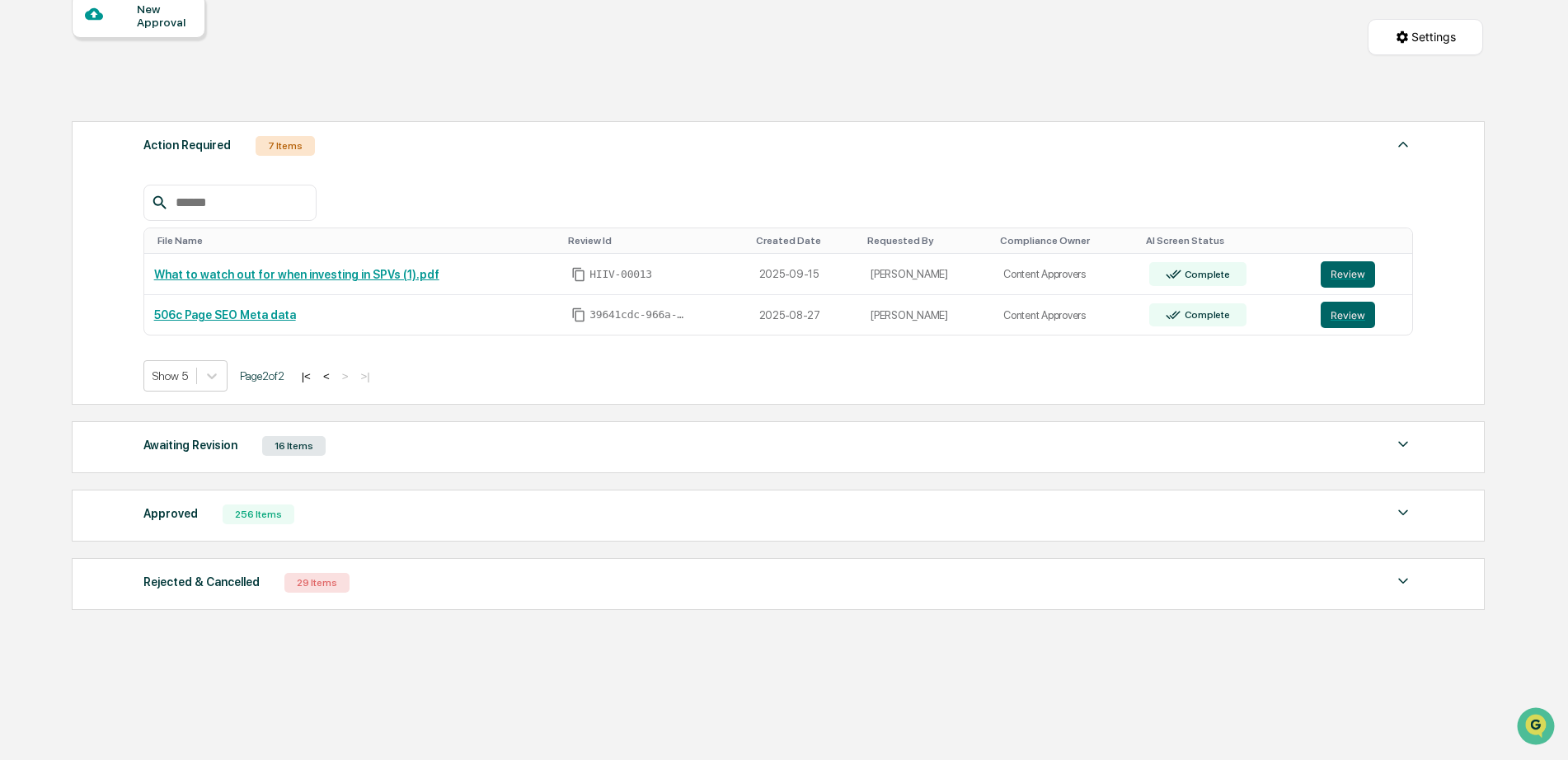
scroll to position [173, 0]
click at [1352, 271] on button "Review" at bounding box center [1347, 274] width 54 height 27
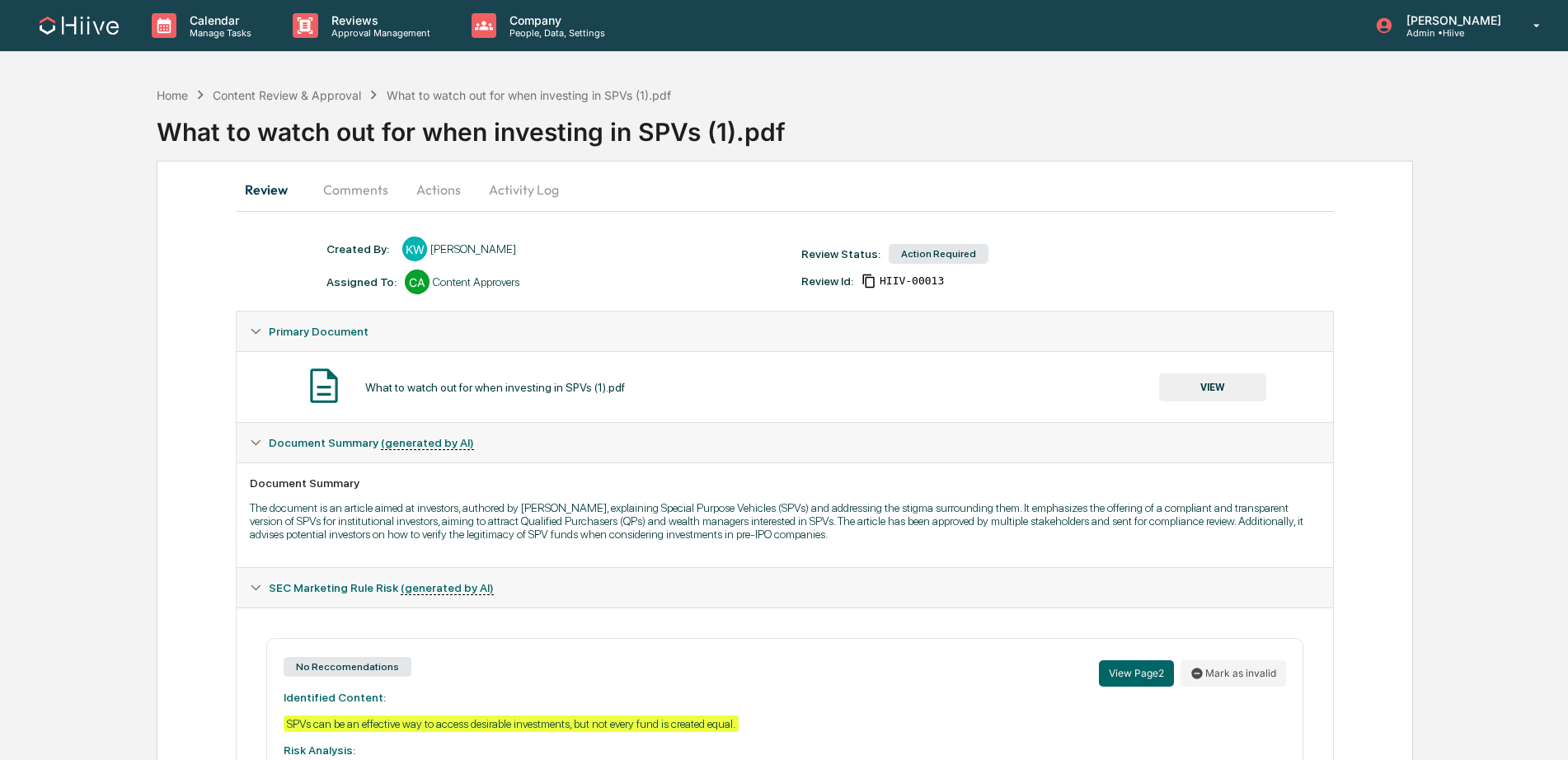
click at [533, 188] on button "Activity Log" at bounding box center [524, 190] width 97 height 39
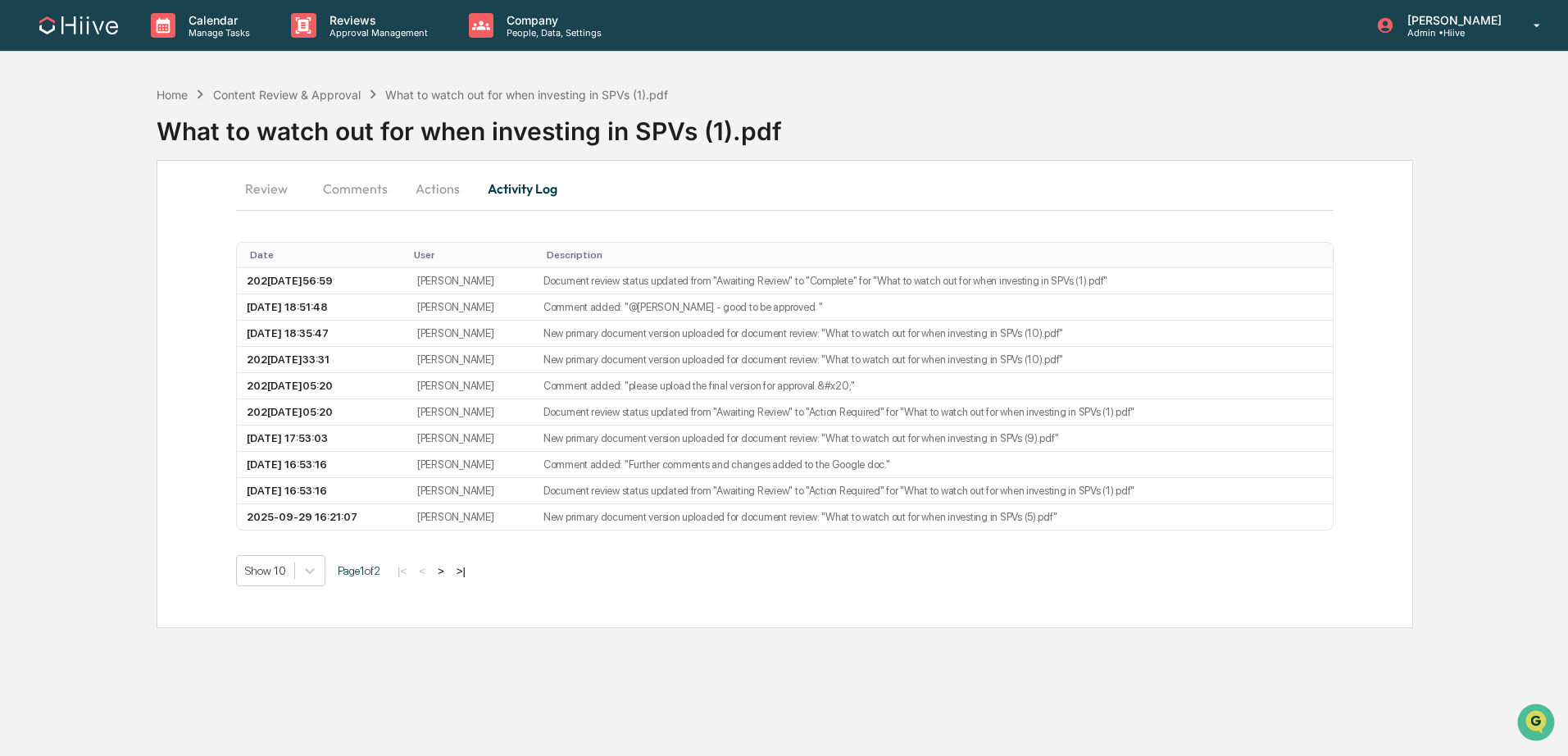
click at [455, 187] on button "Actions" at bounding box center [437, 189] width 74 height 39
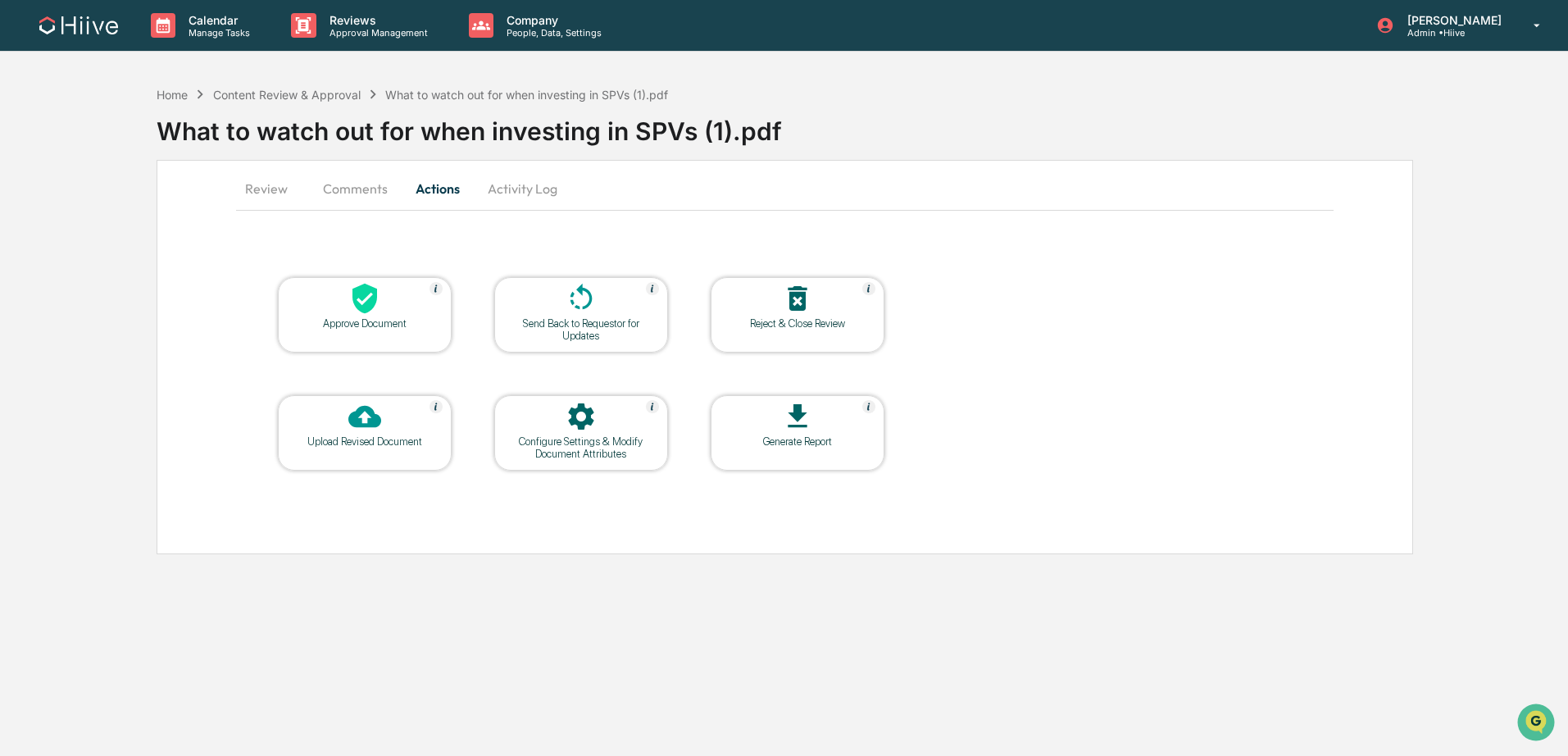
click at [573, 295] on icon at bounding box center [581, 297] width 23 height 27
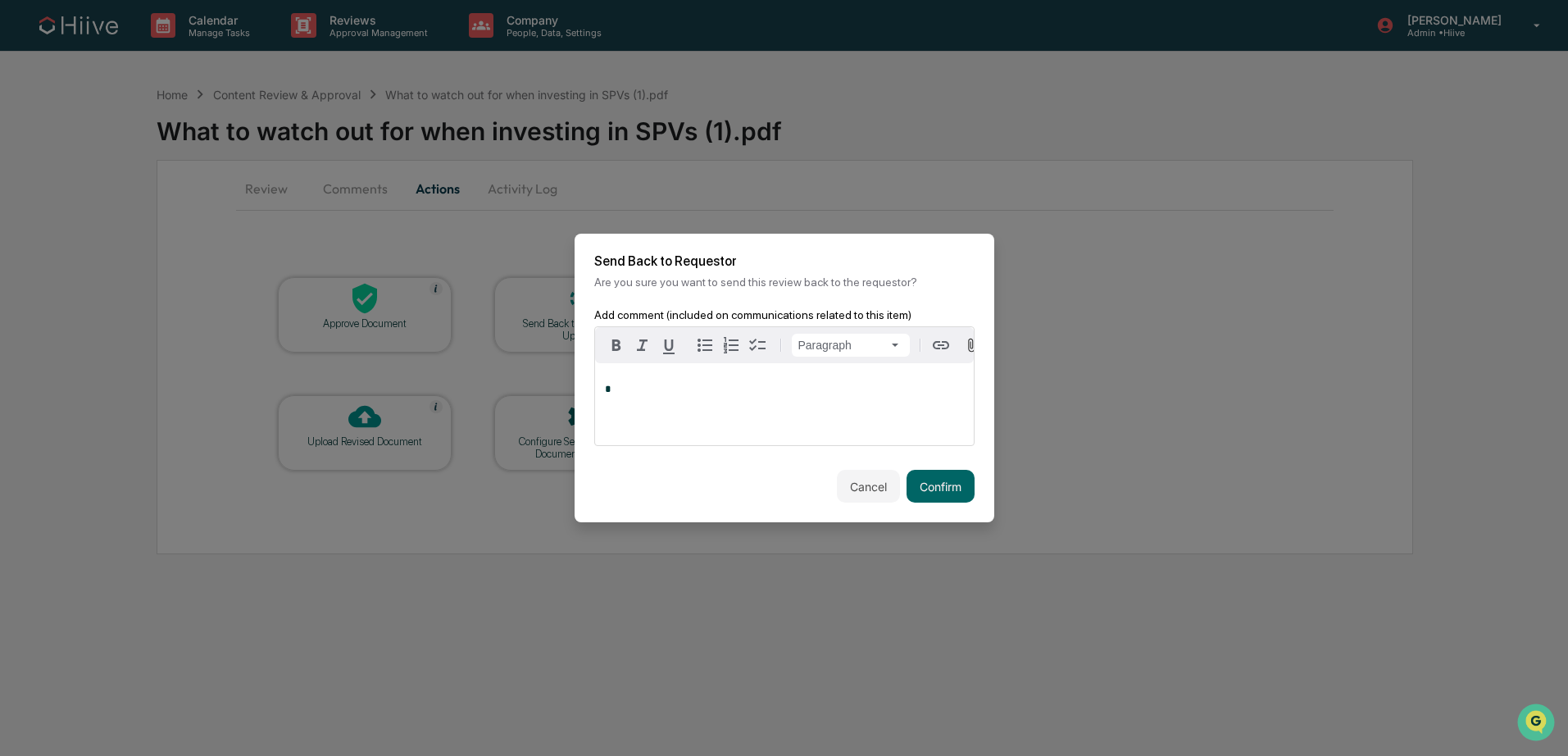
click at [637, 402] on div "*" at bounding box center [784, 405] width 379 height 82
click at [764, 395] on span "**********" at bounding box center [705, 389] width 201 height 11
click at [961, 497] on button "Confirm" at bounding box center [940, 486] width 68 height 32
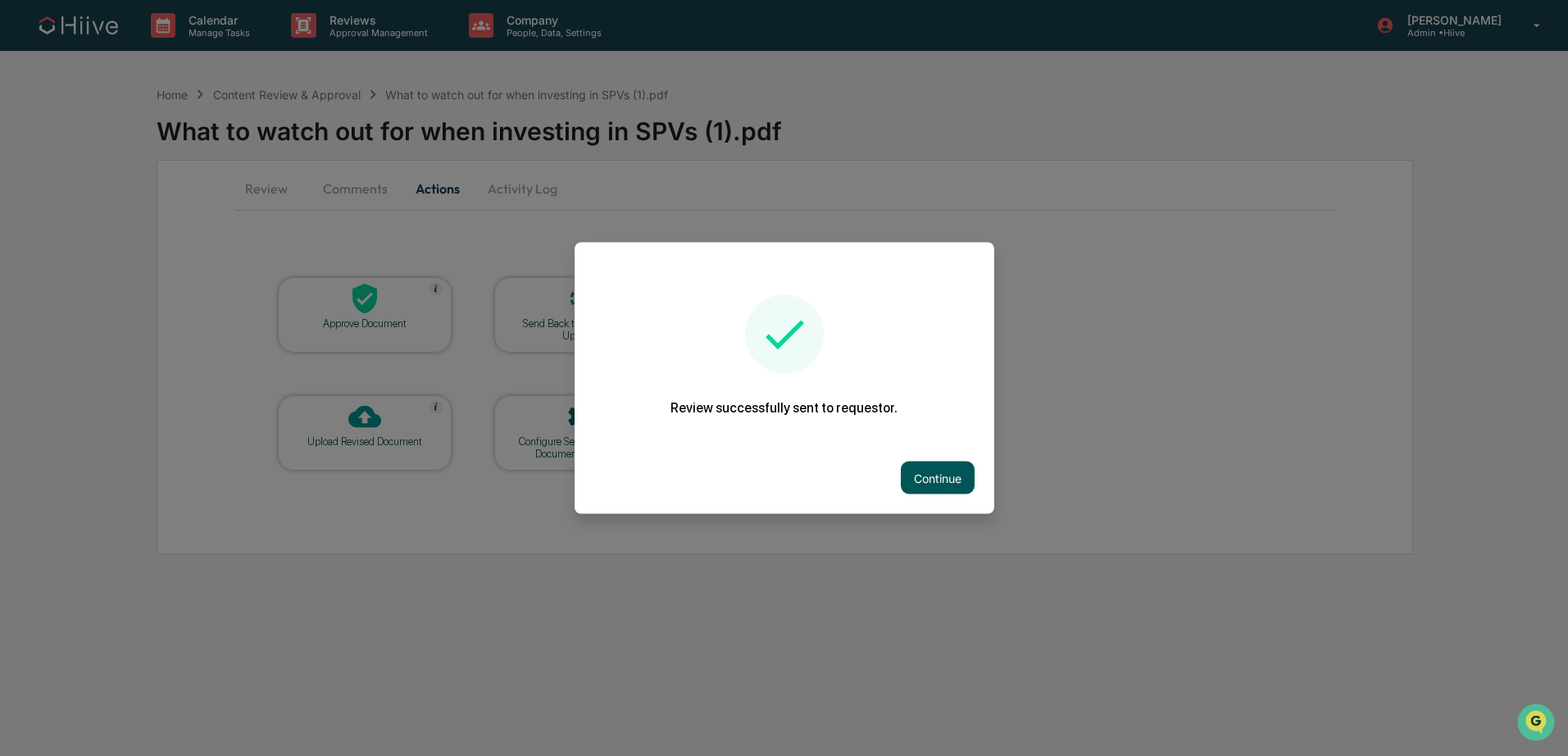
click at [969, 481] on button "Continue" at bounding box center [937, 477] width 74 height 32
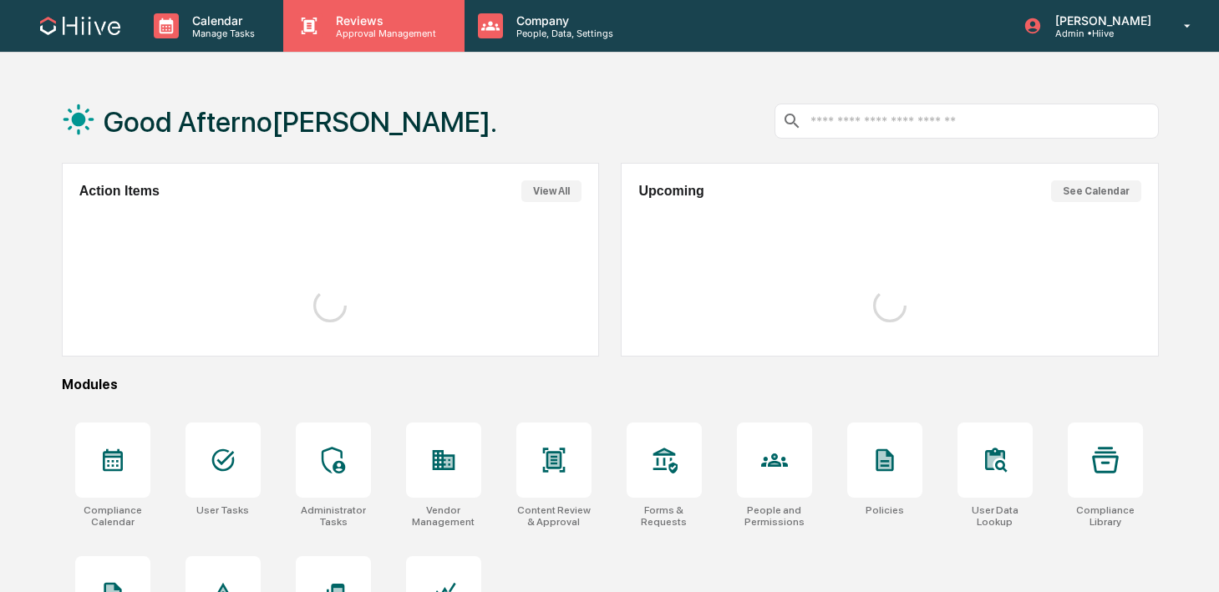
click at [346, 31] on p "Approval Management" at bounding box center [383, 34] width 122 height 12
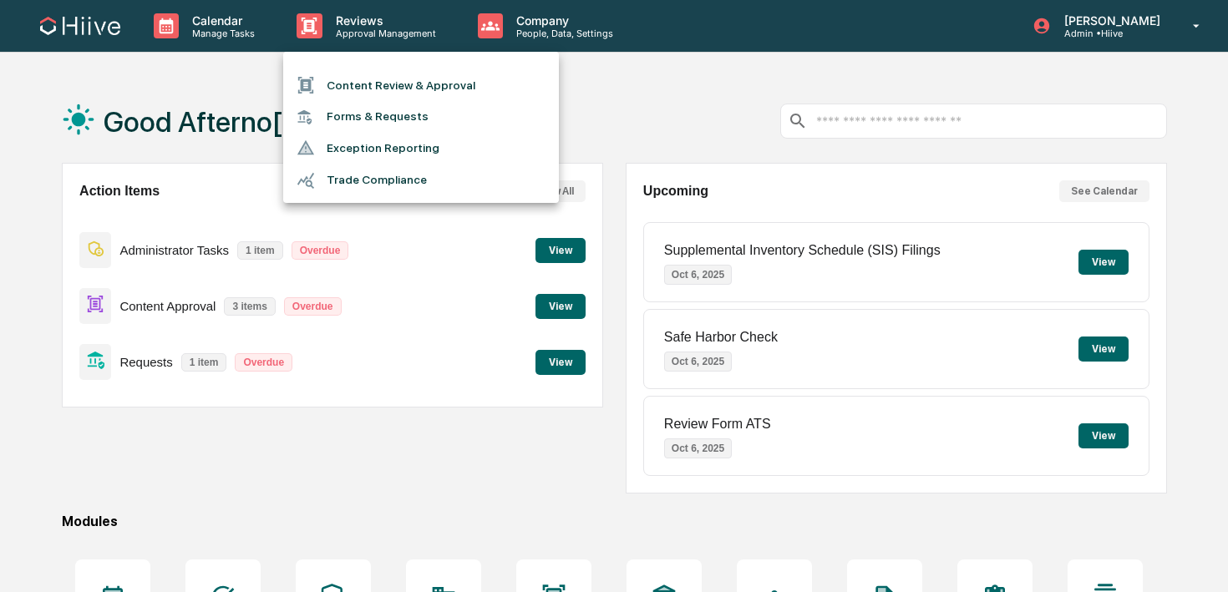
click at [346, 79] on li "Content Review & Approval" at bounding box center [421, 85] width 276 height 32
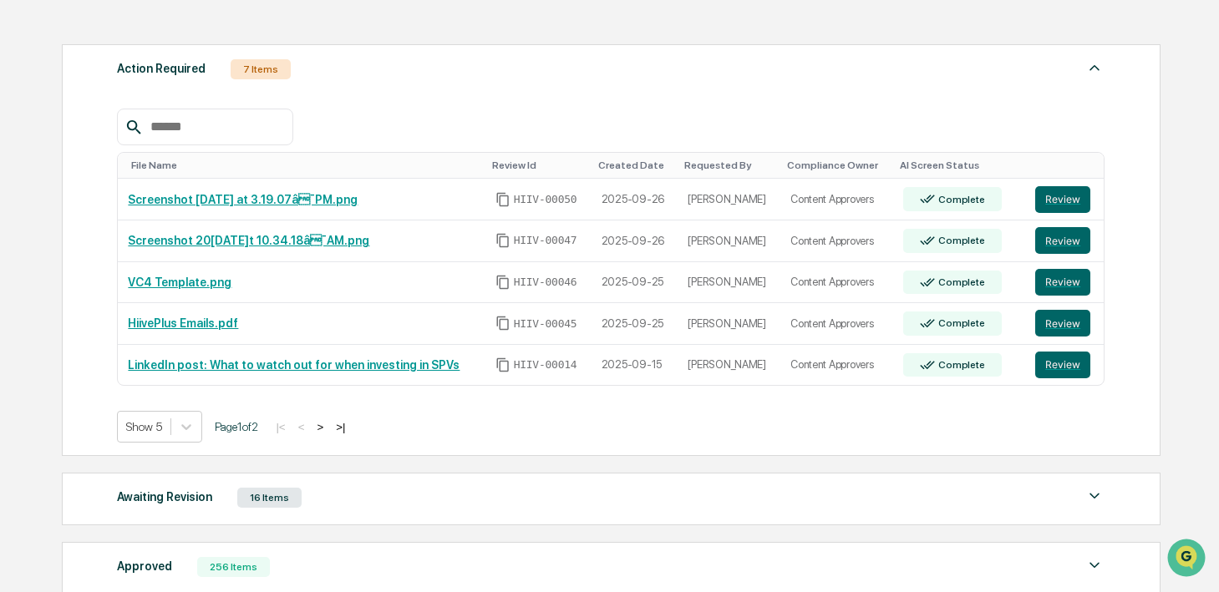
click at [328, 428] on button ">" at bounding box center [320, 427] width 17 height 14
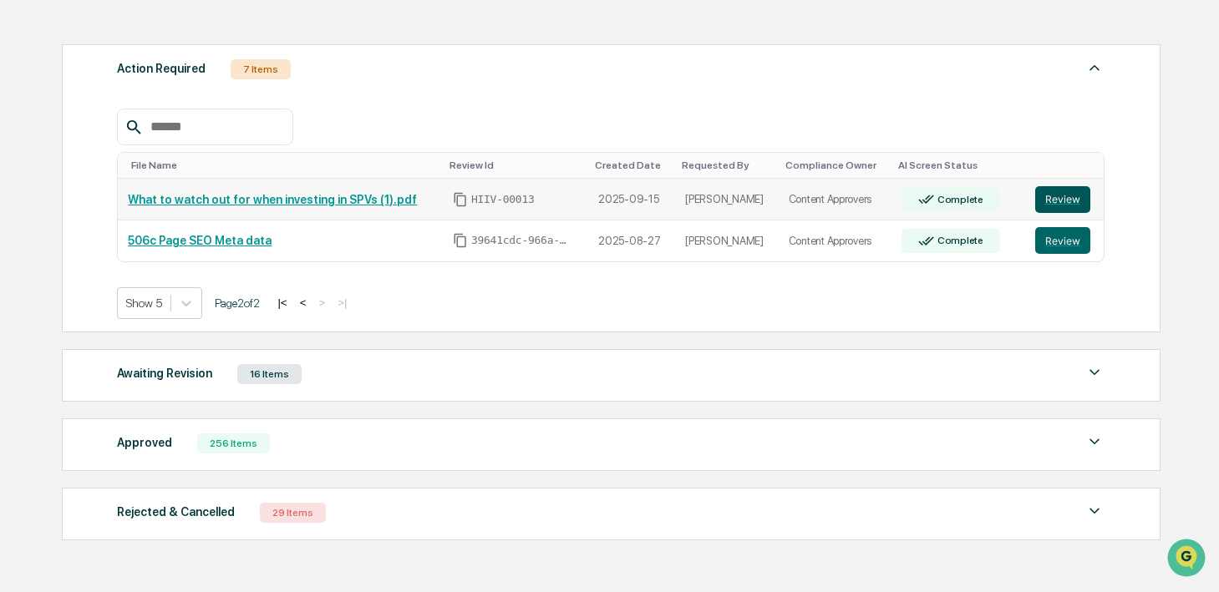
click at [1051, 202] on button "Review" at bounding box center [1062, 199] width 55 height 27
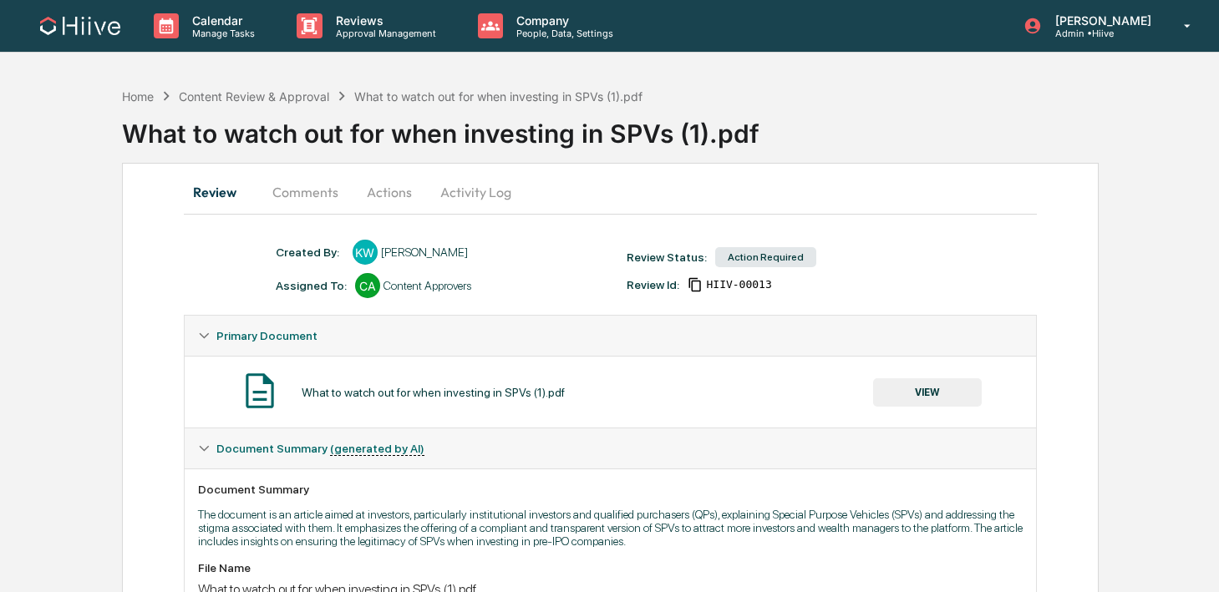
click at [302, 189] on button "Comments" at bounding box center [305, 192] width 93 height 40
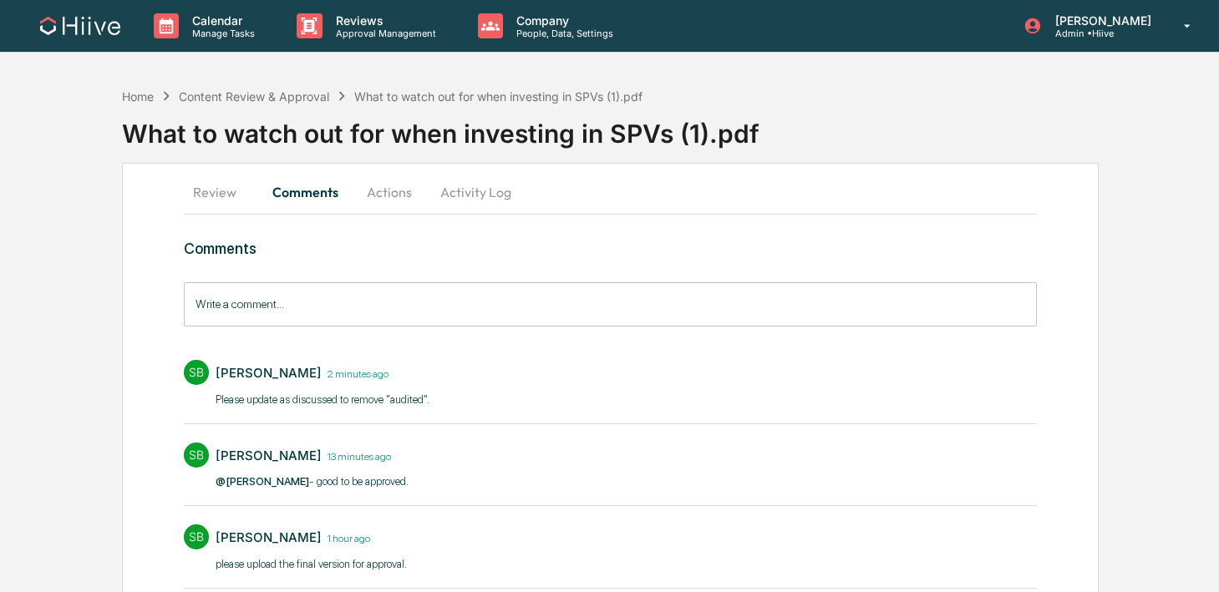
click at [367, 302] on input "Write a comment..." at bounding box center [610, 304] width 853 height 44
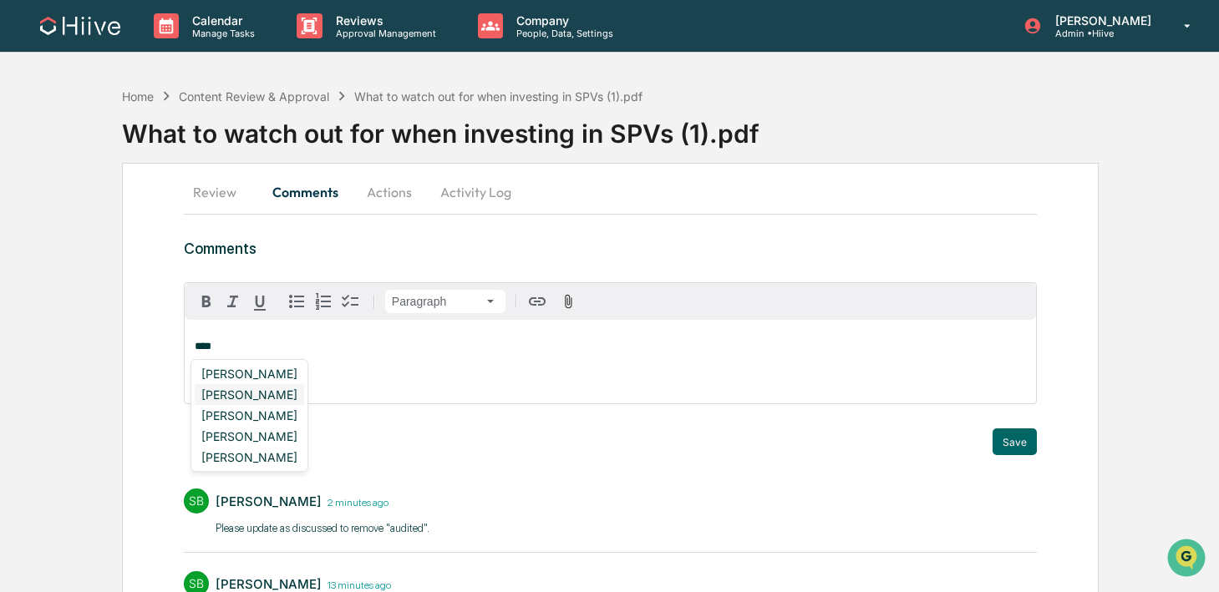
click at [266, 385] on div "[PERSON_NAME]" at bounding box center [249, 394] width 109 height 21
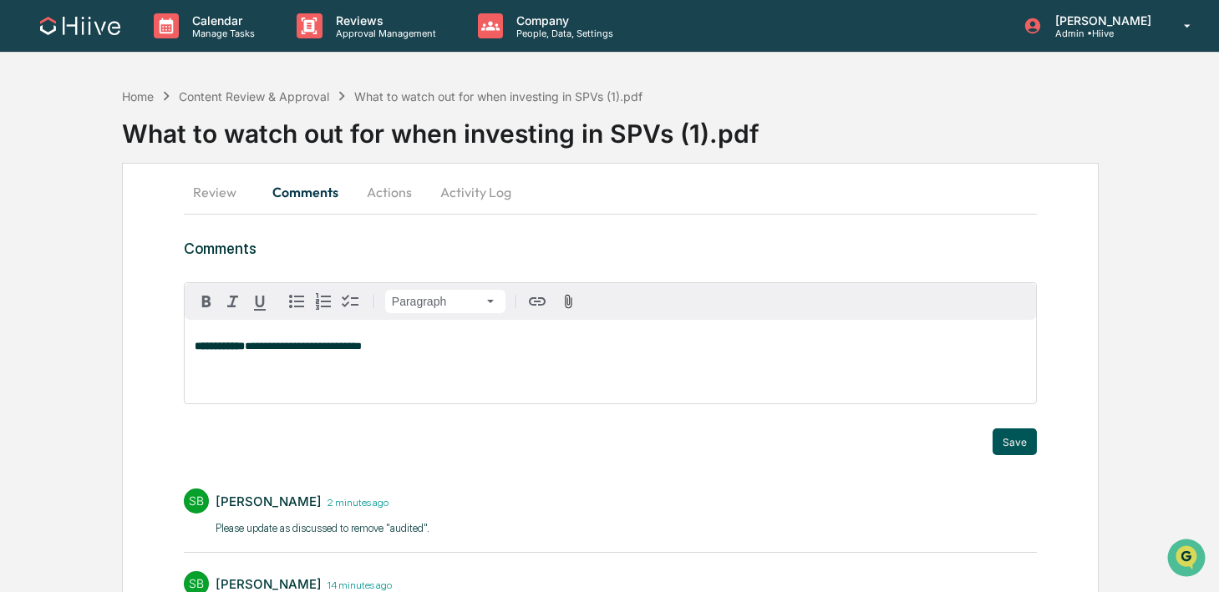
click at [1007, 440] on button "Save" at bounding box center [1014, 442] width 44 height 27
